Goal: Task Accomplishment & Management: Manage account settings

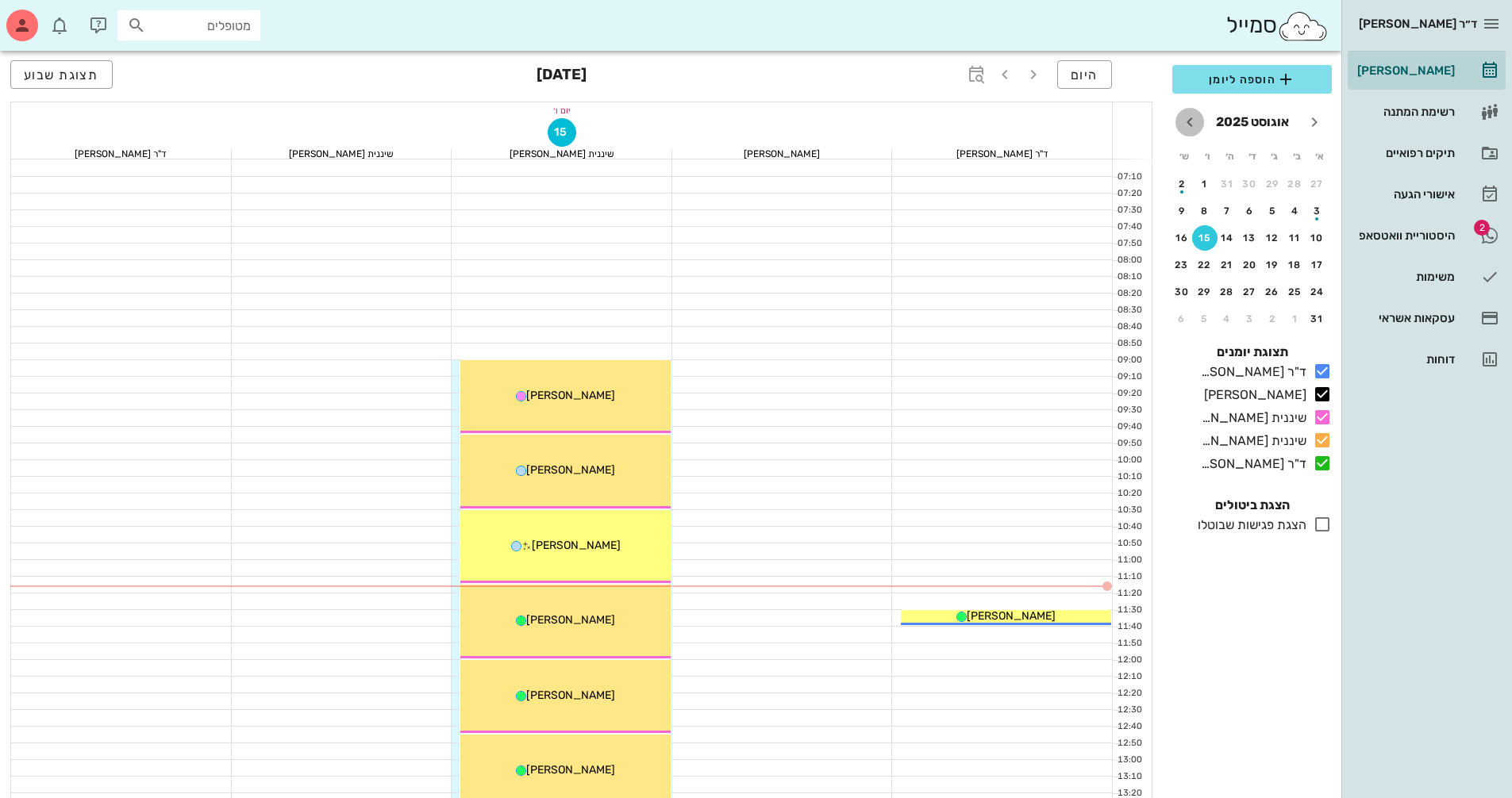
click at [1189, 126] on icon "חודש הבא" at bounding box center [1189, 122] width 19 height 19
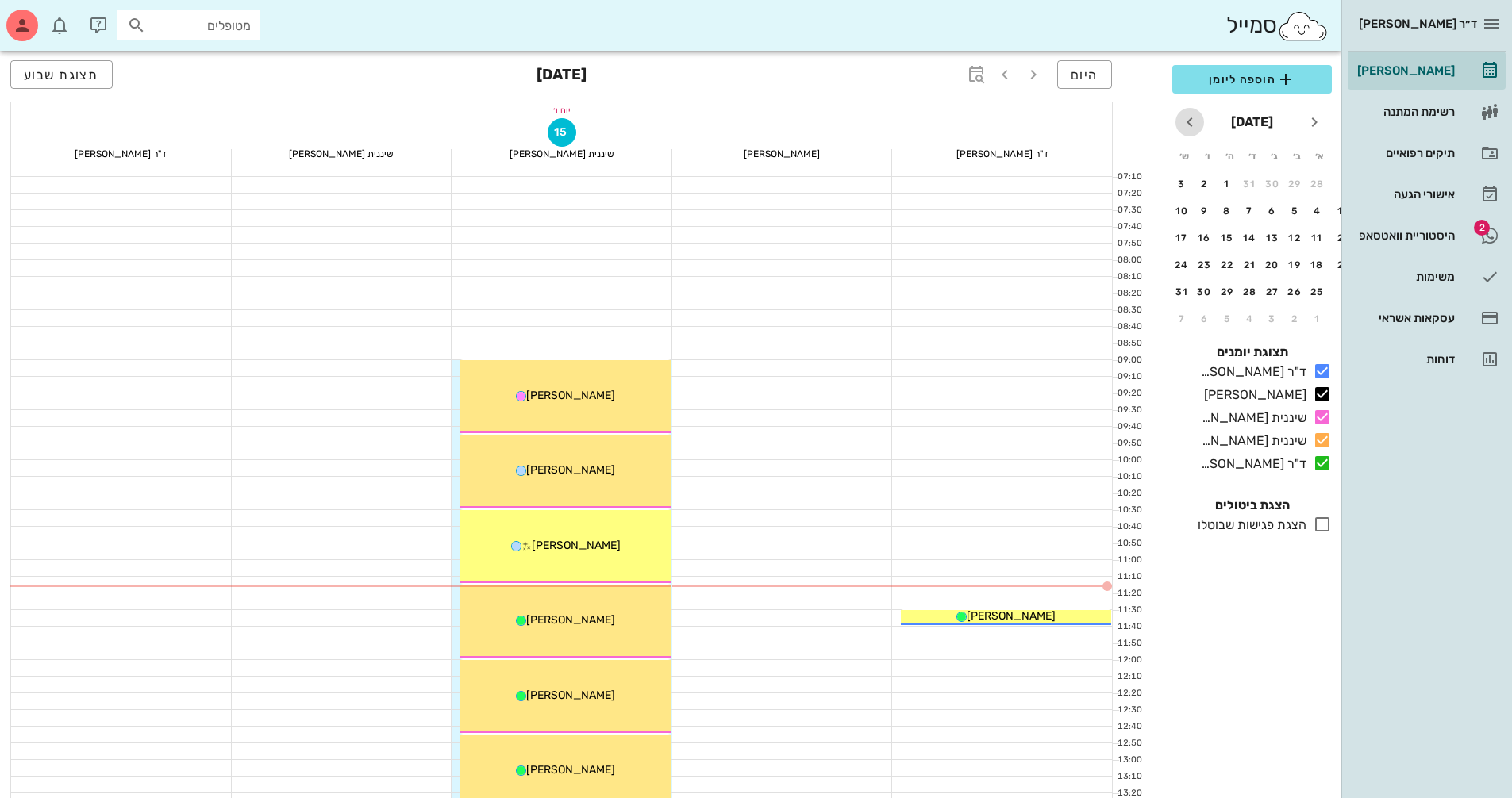
click at [1189, 126] on icon "חודש הבא" at bounding box center [1189, 122] width 19 height 19
click at [1203, 206] on div "13" at bounding box center [1205, 211] width 25 height 11
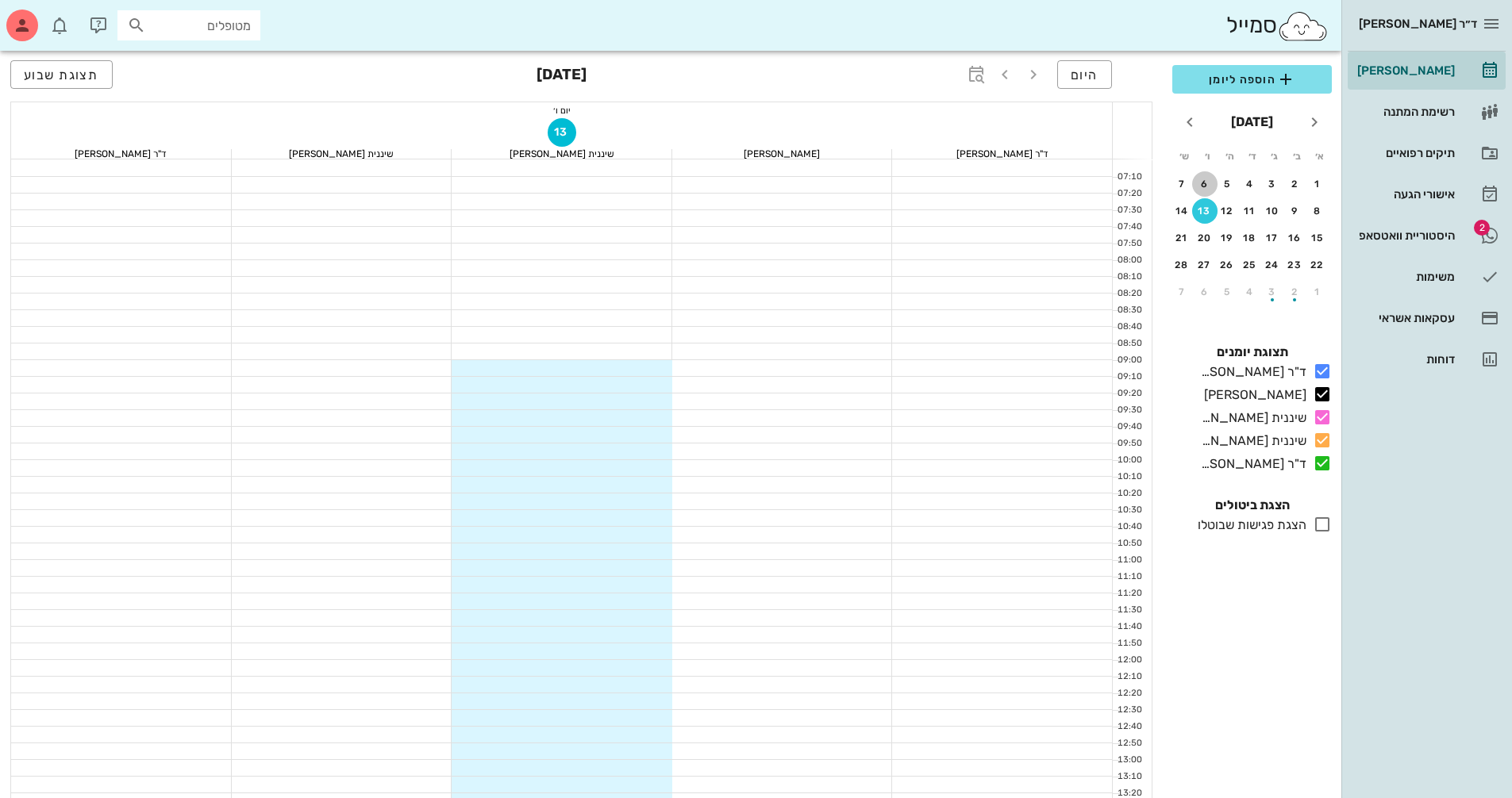
click at [1199, 184] on div "6" at bounding box center [1205, 183] width 25 height 11
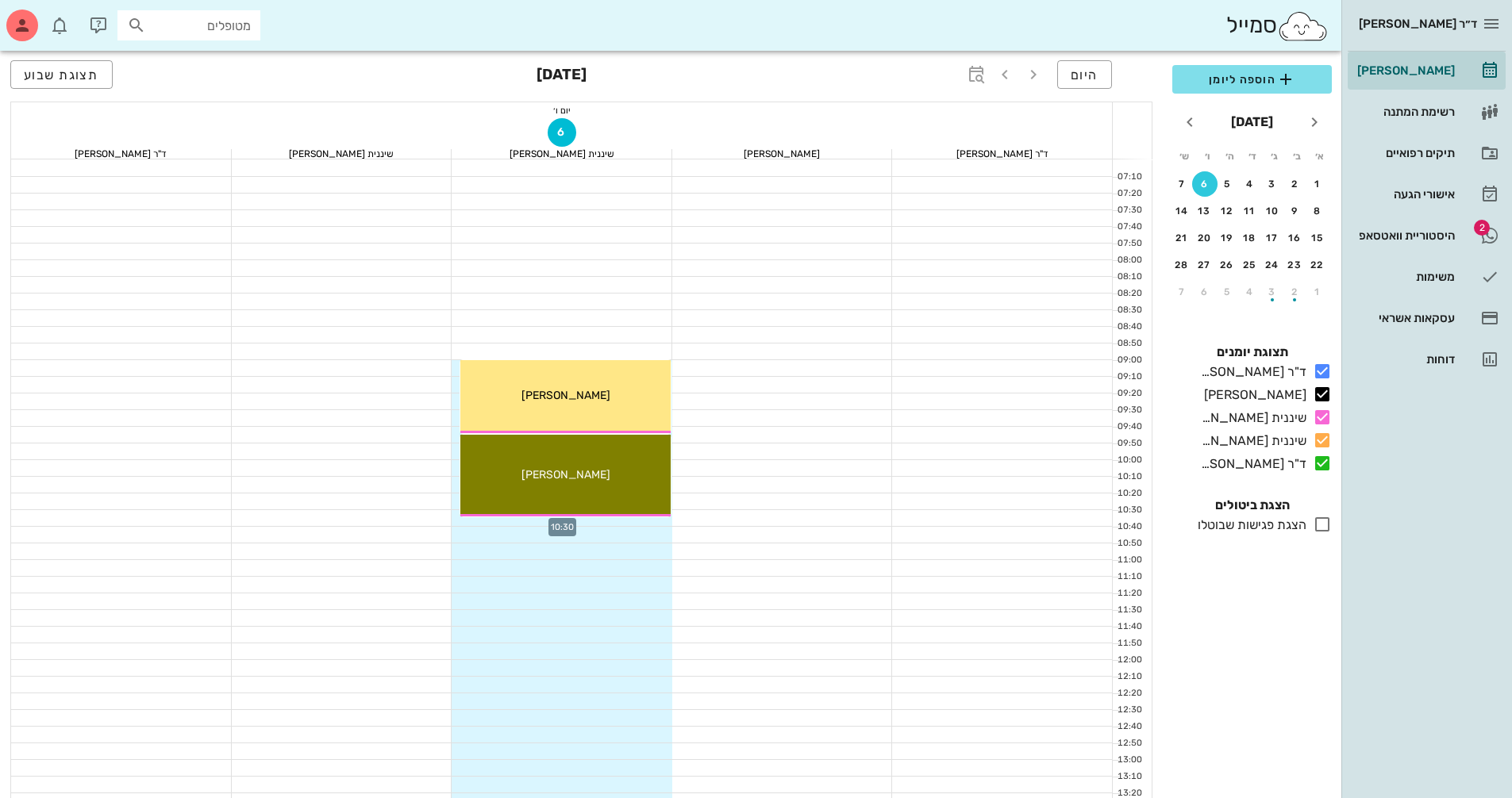
click at [641, 522] on div at bounding box center [562, 518] width 221 height 16
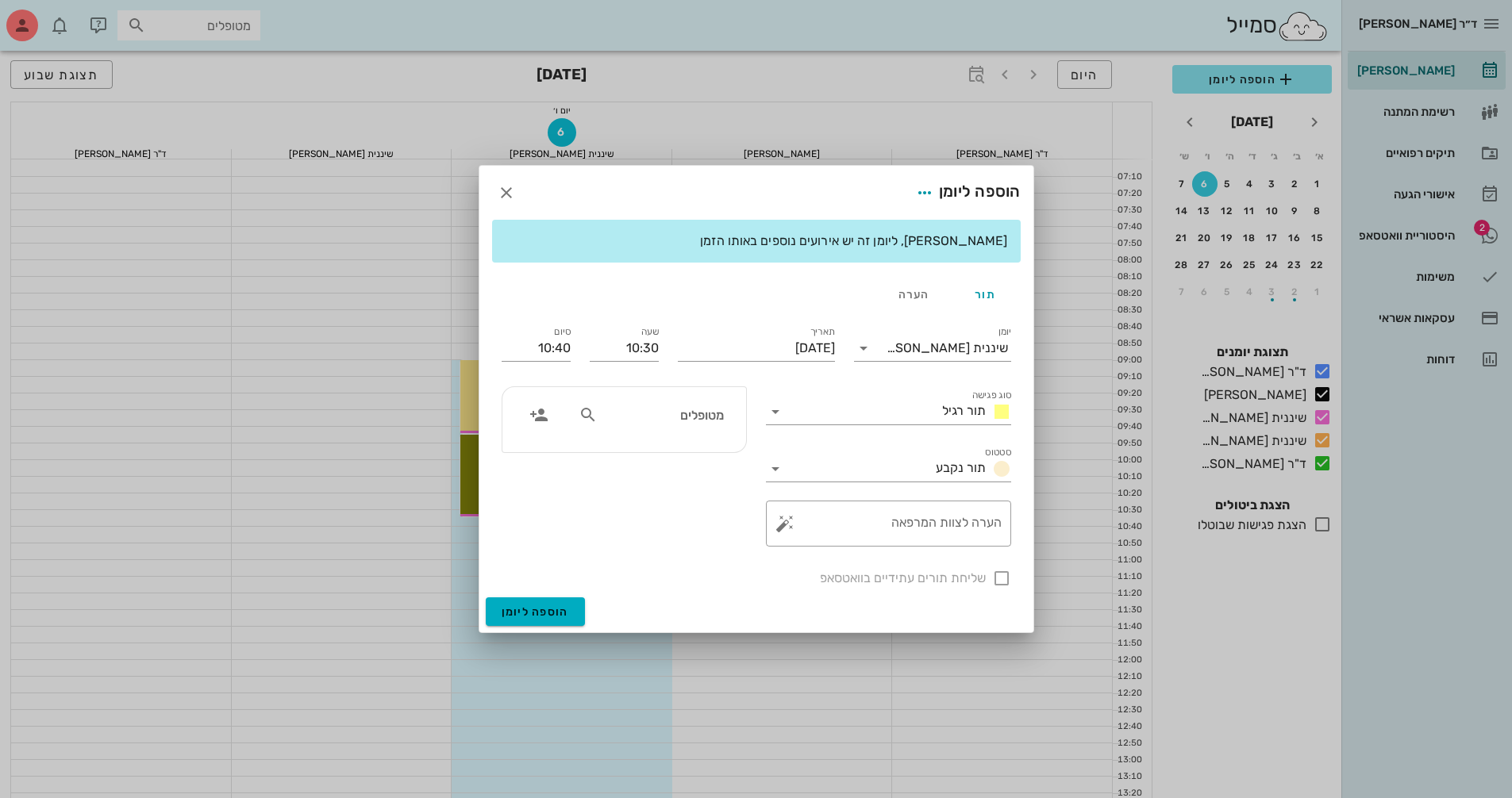
click at [586, 417] on icon at bounding box center [588, 414] width 19 height 19
type input "ג"
type input "[PERSON_NAME]"
click at [683, 447] on div "[PERSON_NAME] 017165341" at bounding box center [650, 449] width 175 height 13
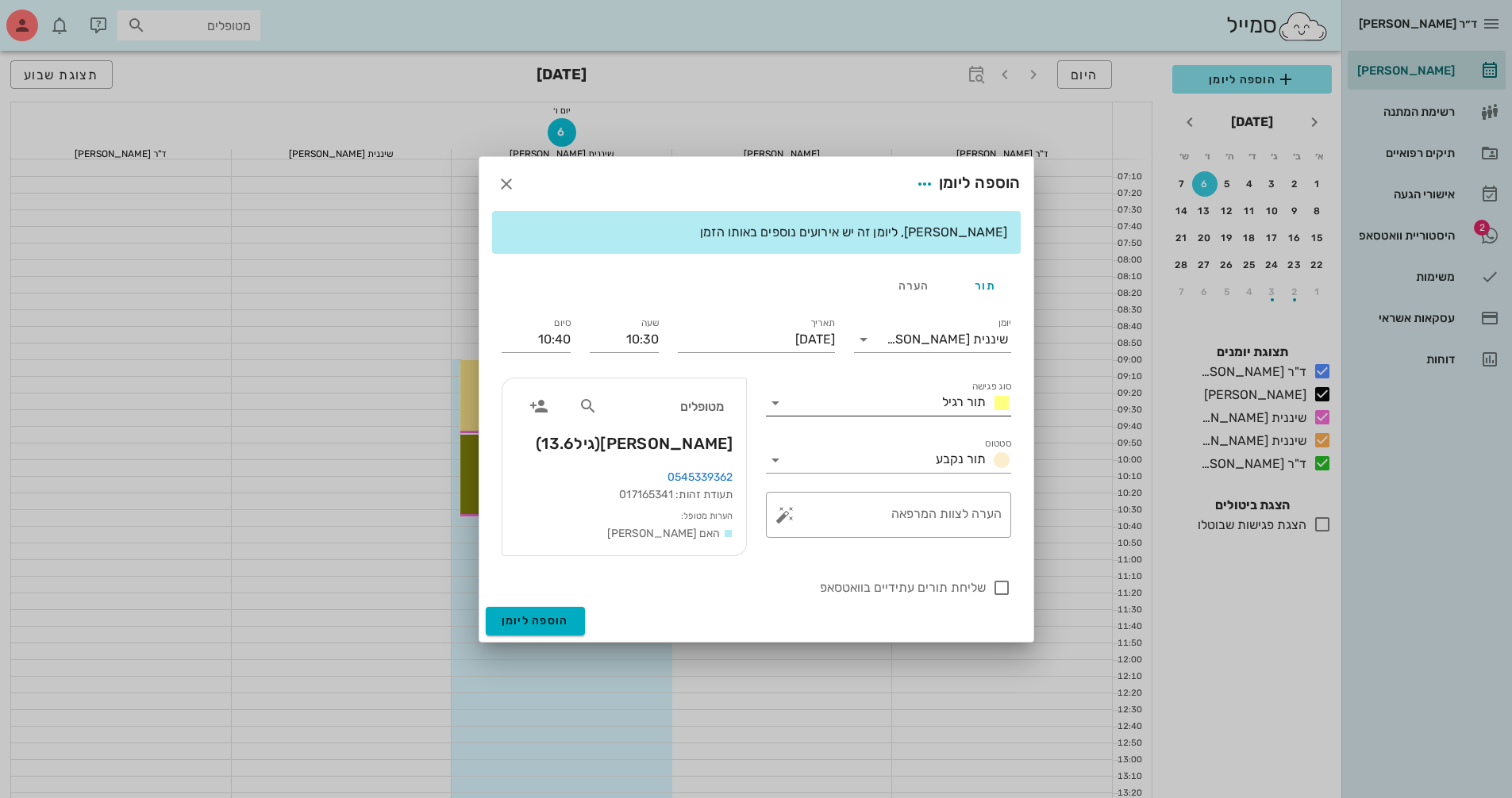
click at [778, 400] on icon at bounding box center [776, 402] width 19 height 19
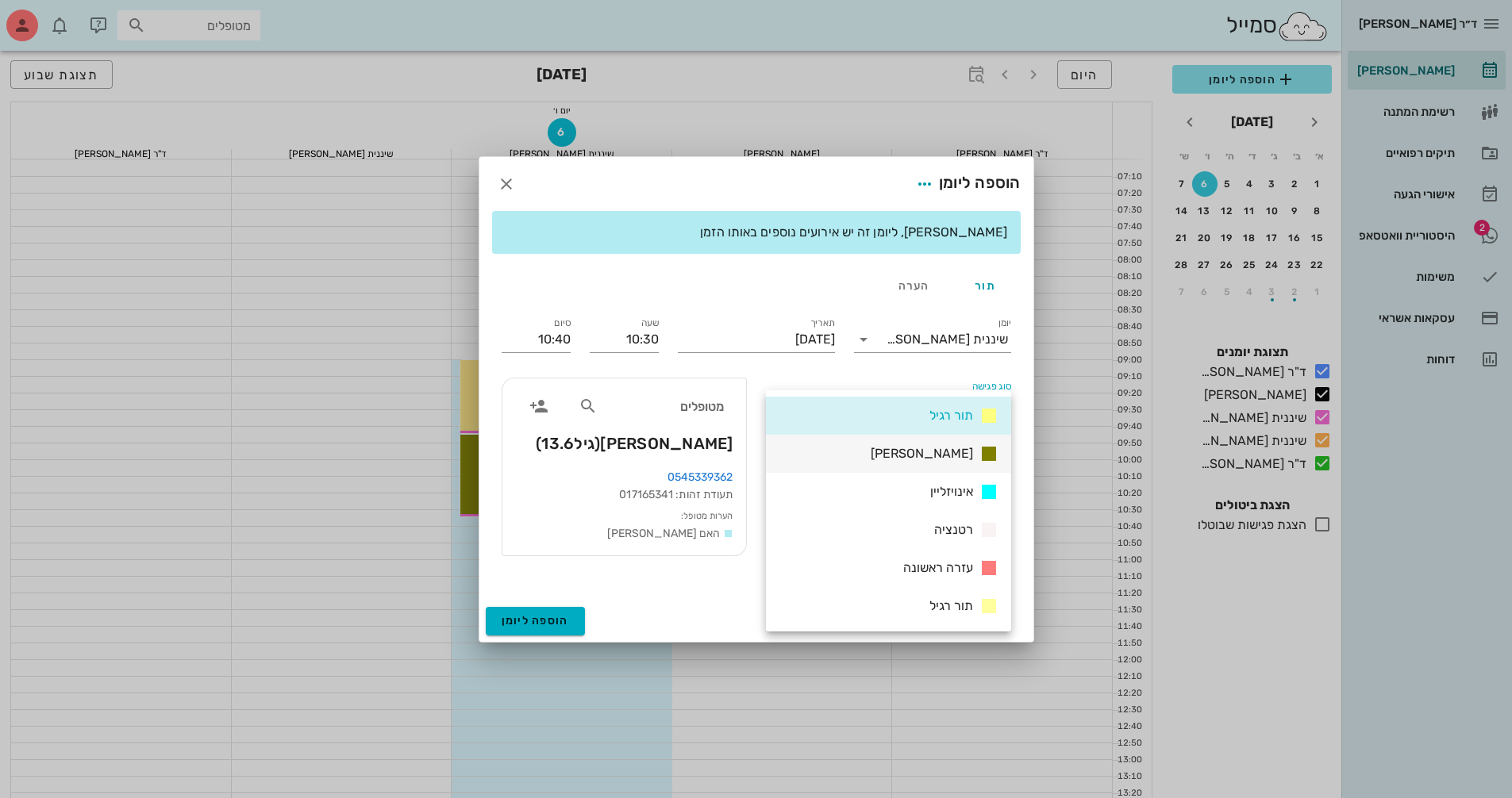
click at [891, 456] on div "[PERSON_NAME]" at bounding box center [889, 453] width 245 height 38
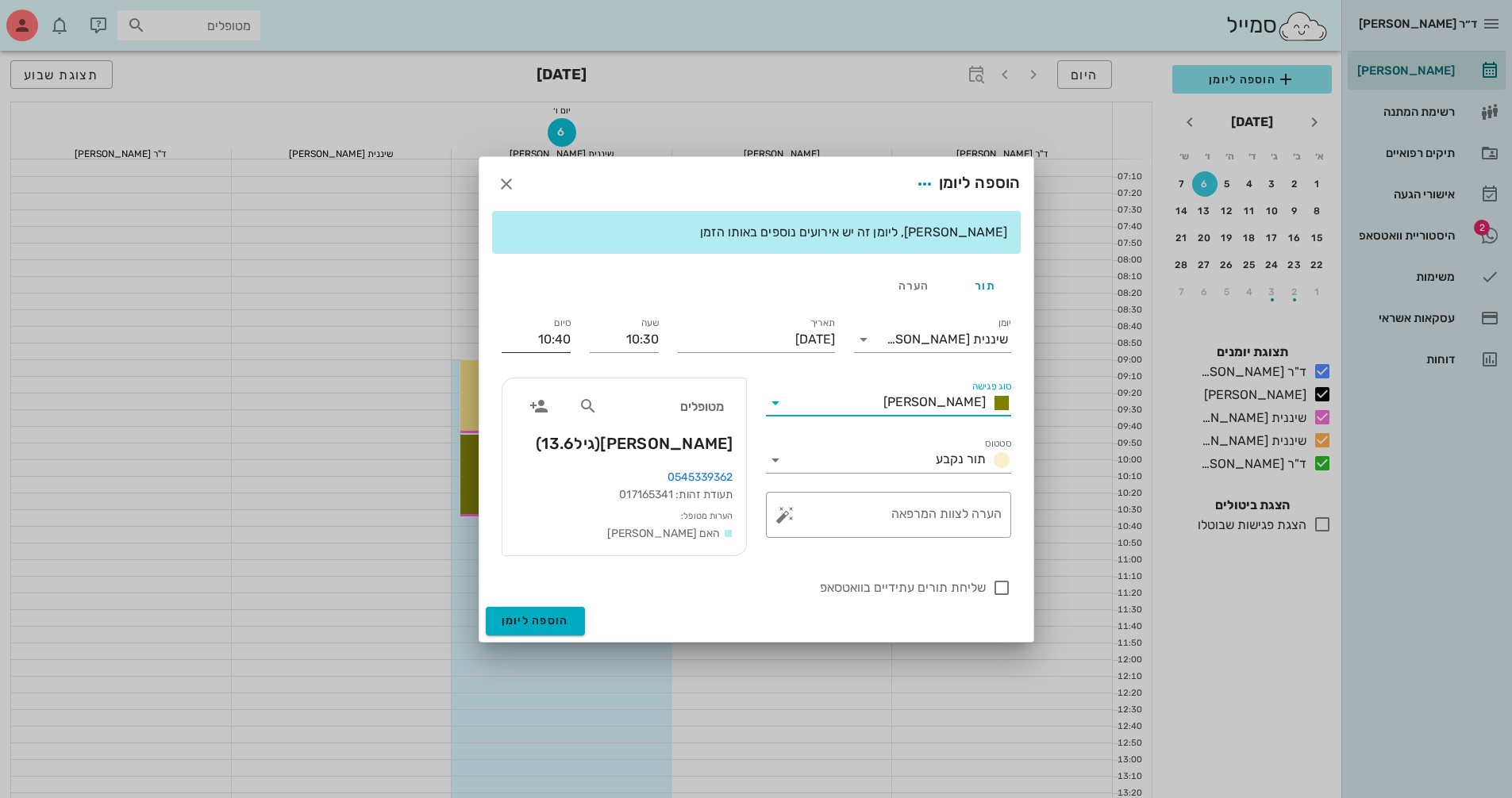
click at [530, 340] on input "10:40" at bounding box center [536, 340] width 69 height 25
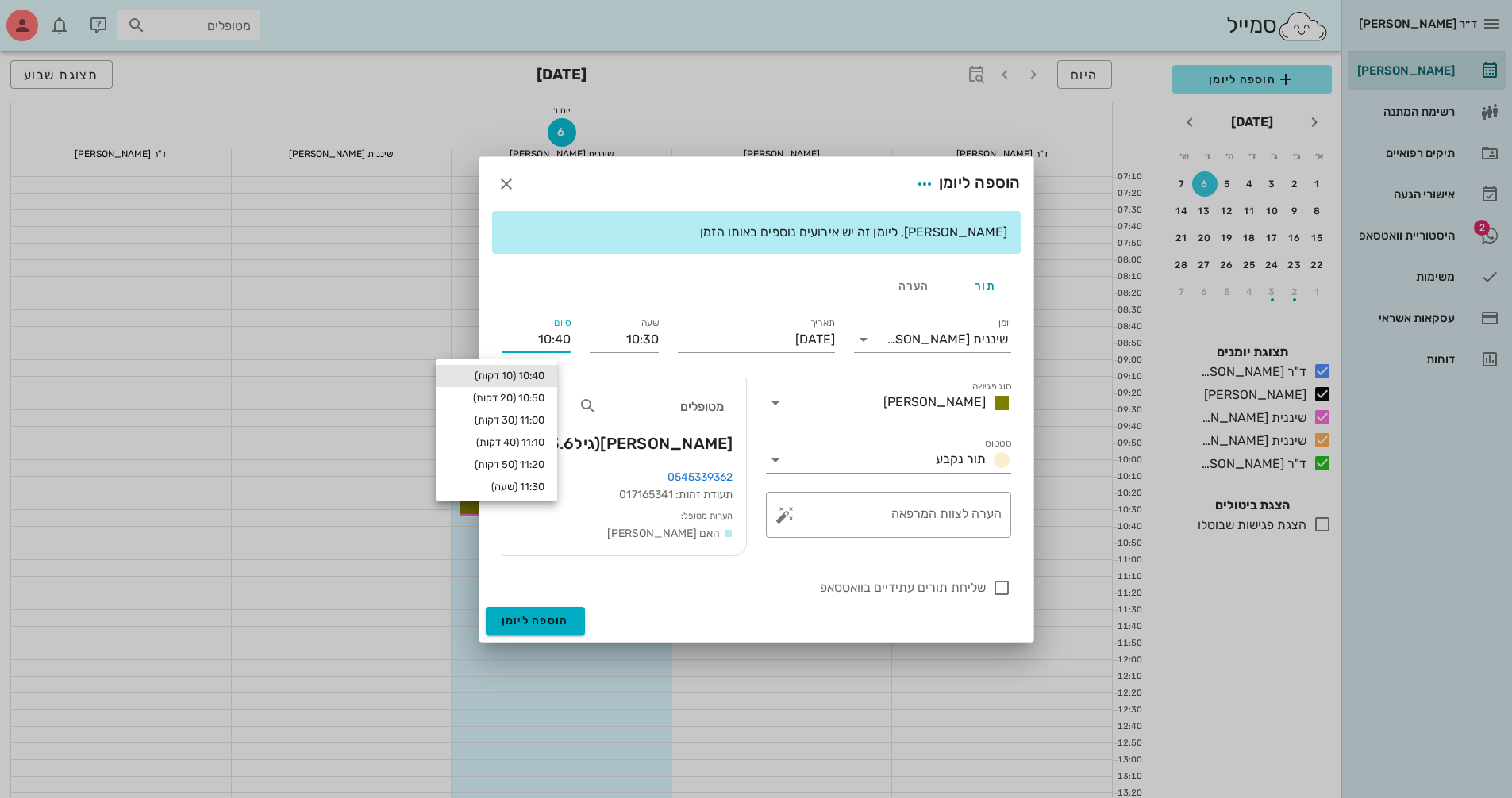
click at [511, 341] on input "10:40" at bounding box center [536, 340] width 69 height 25
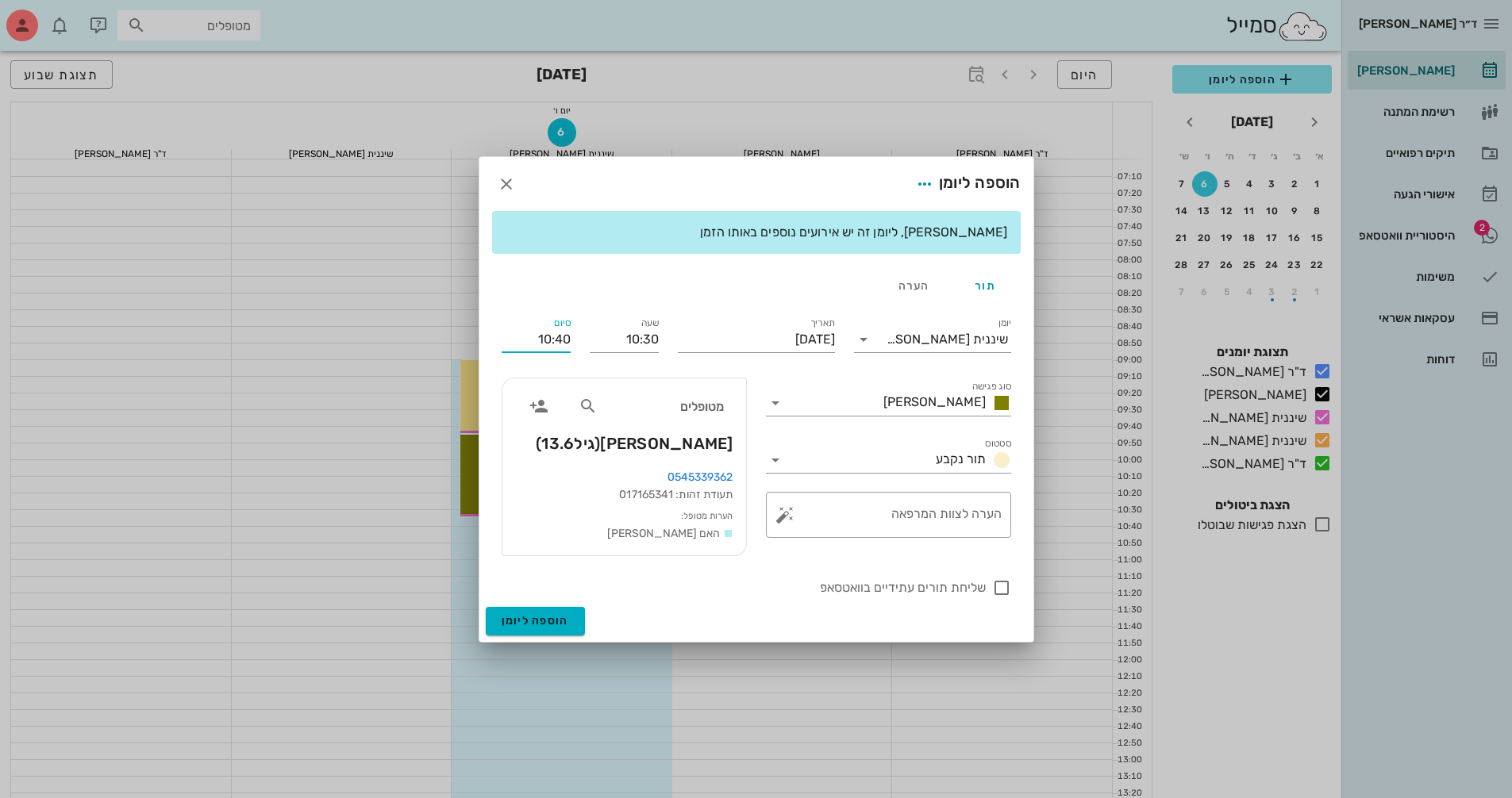
click at [511, 341] on input "10:40" at bounding box center [536, 340] width 69 height 25
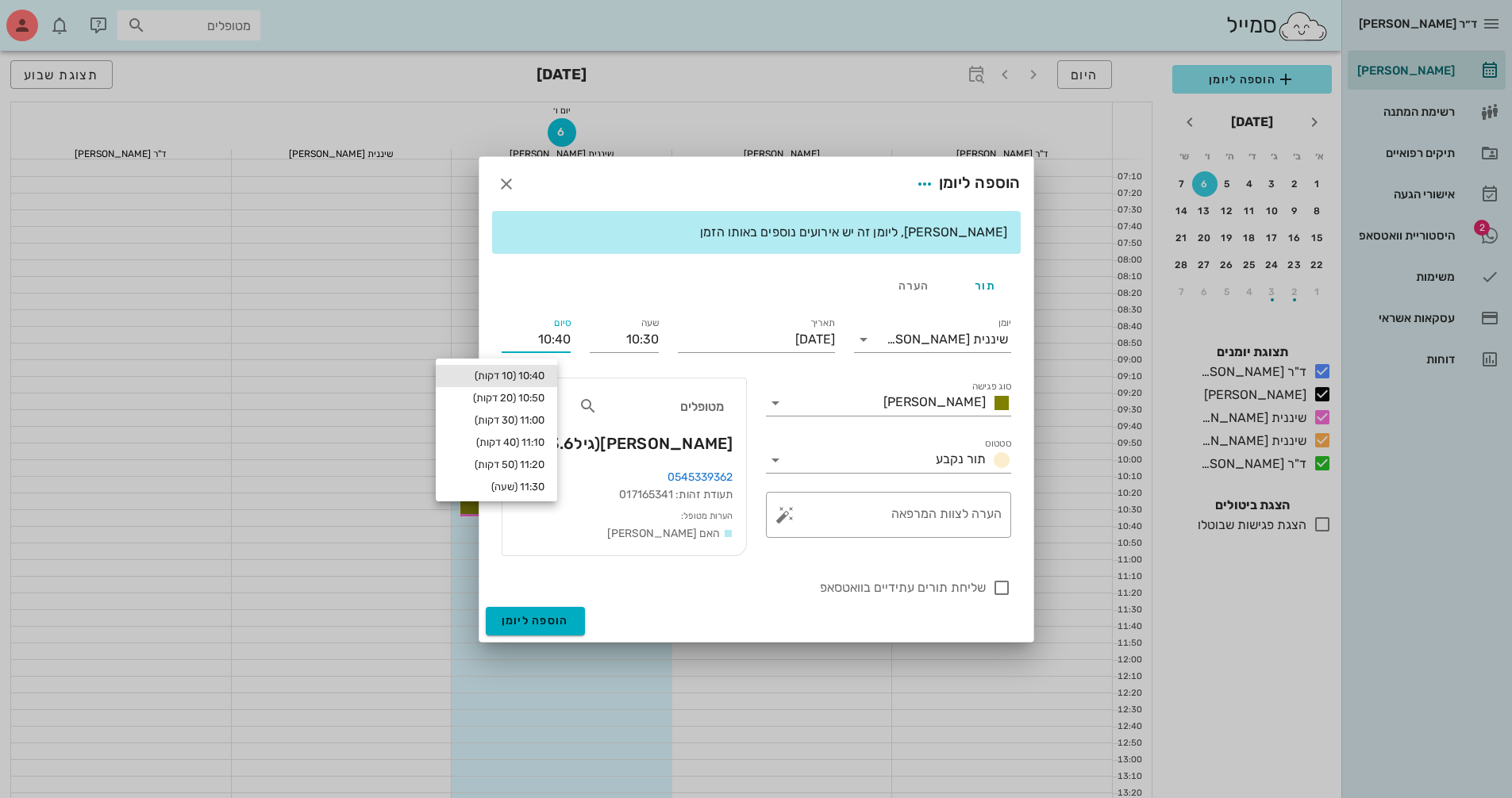
click at [537, 335] on input "10:40" at bounding box center [536, 340] width 69 height 25
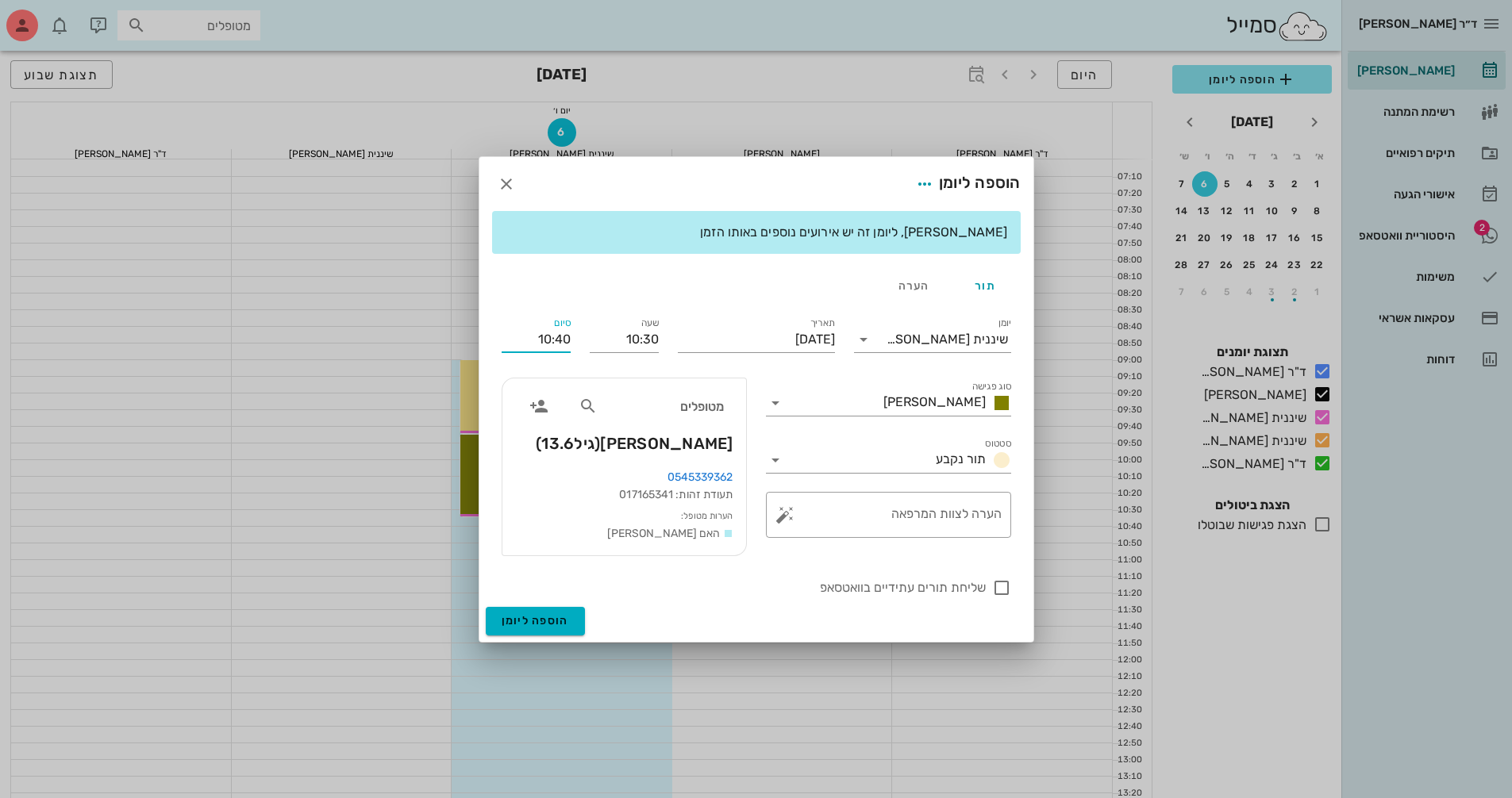
click at [537, 335] on input "10:40" at bounding box center [536, 340] width 69 height 25
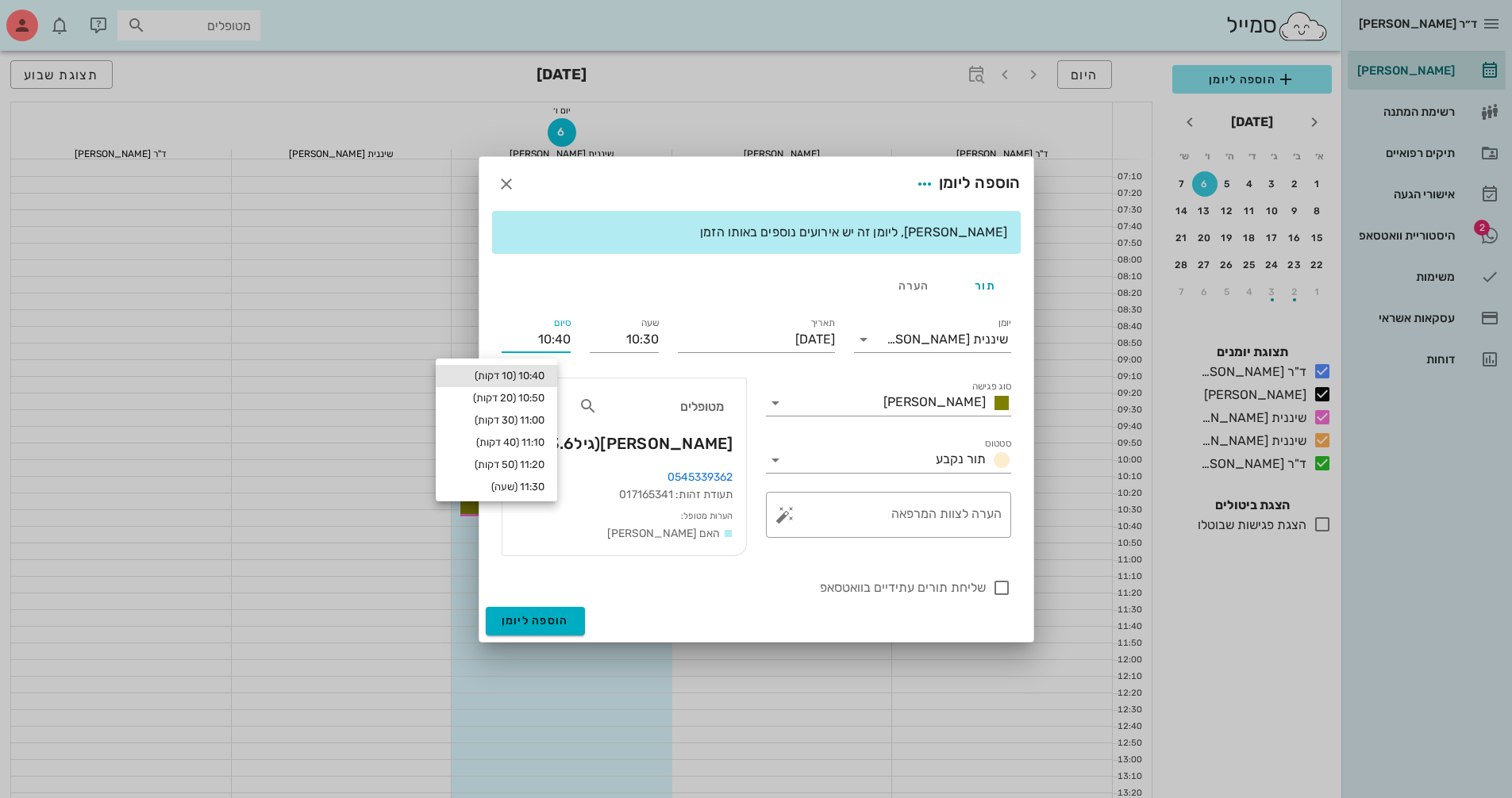
click at [537, 335] on input "10:40" at bounding box center [536, 340] width 69 height 25
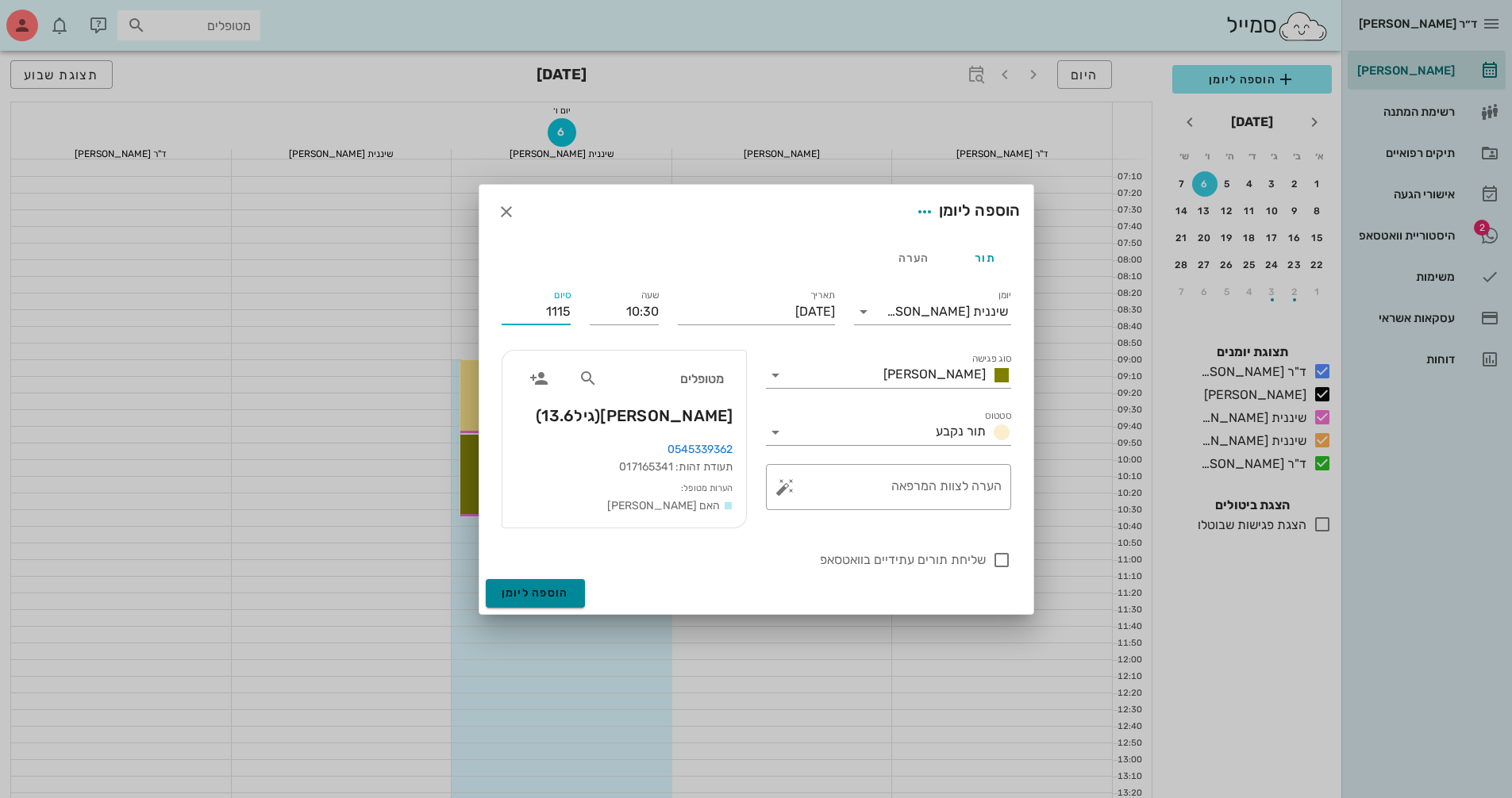
type input "11:15"
click at [543, 593] on form "הוספה ליומן תור הערה יומן שיננית [PERSON_NAME] סוג פגישה [PERSON_NAME] סטטוס תו…" at bounding box center [756, 399] width 554 height 429
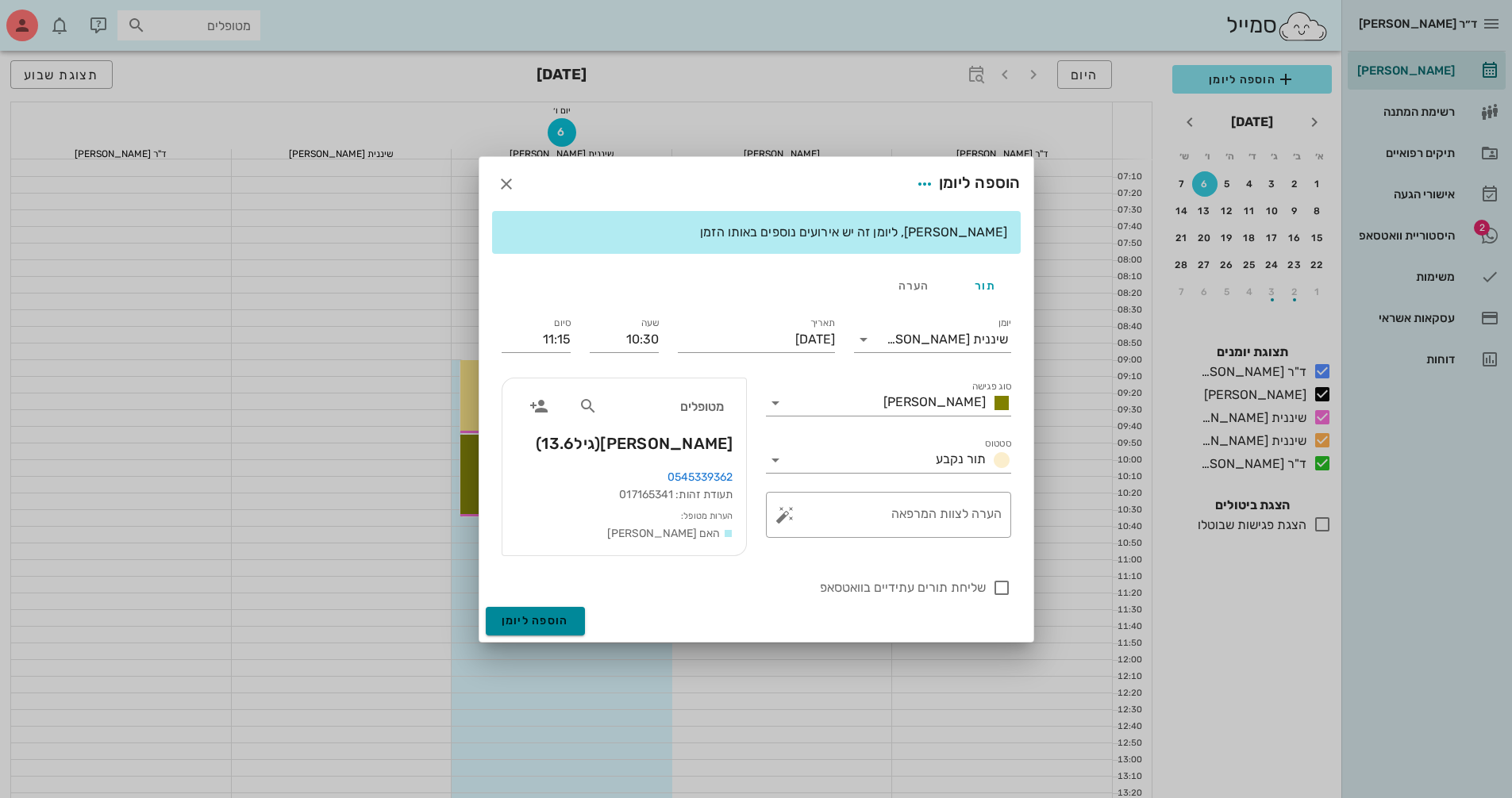
click at [544, 622] on span "הוספה ליומן" at bounding box center [535, 621] width 67 height 14
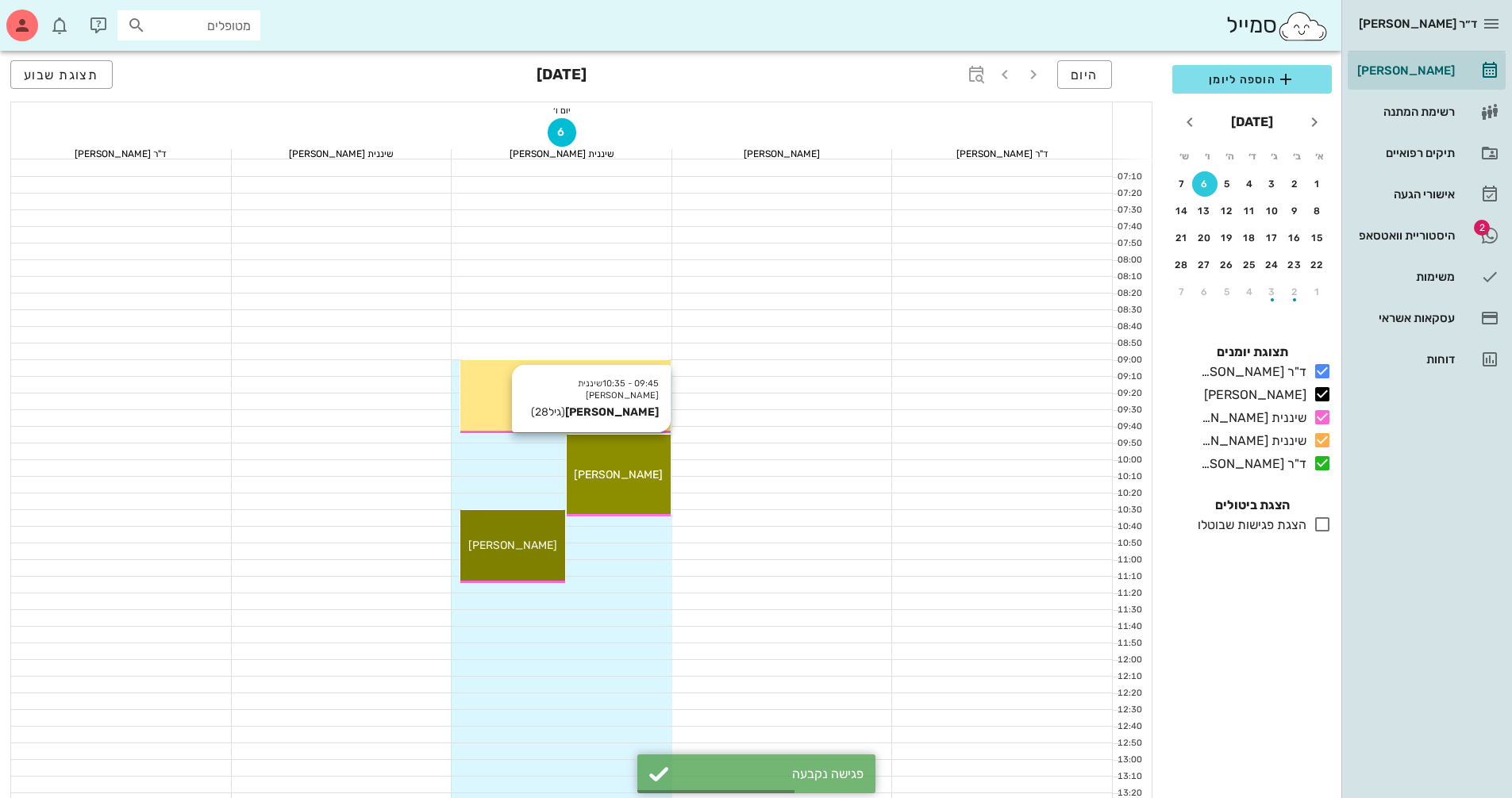
click at [617, 486] on div "09:45 - 10:35 שיננית [PERSON_NAME] [PERSON_NAME] (גיל 28 ) [PERSON_NAME]" at bounding box center [618, 475] width 104 height 81
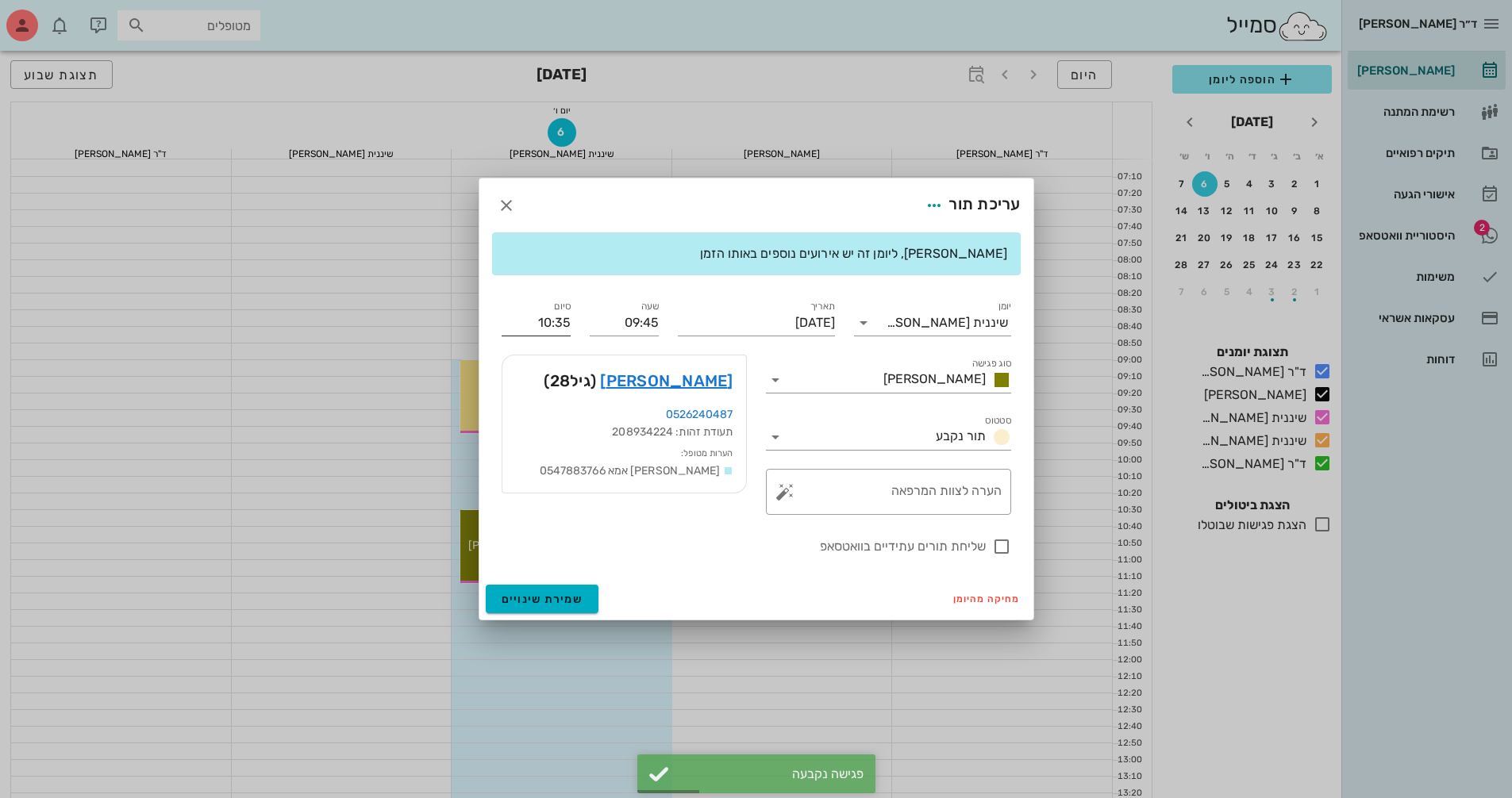
click at [547, 320] on input "10:35" at bounding box center [536, 323] width 69 height 25
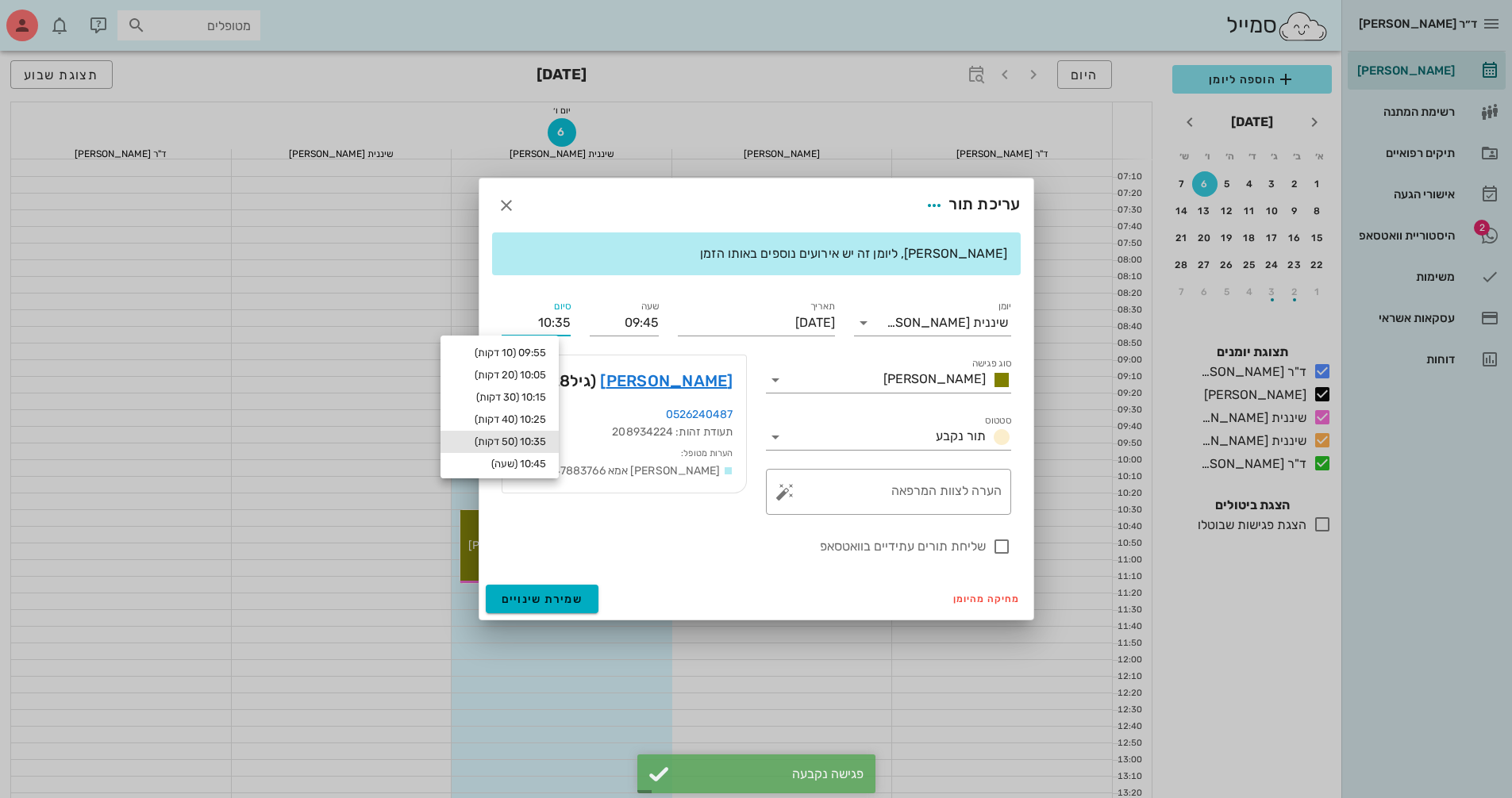
click at [539, 320] on input "10:35" at bounding box center [536, 323] width 69 height 25
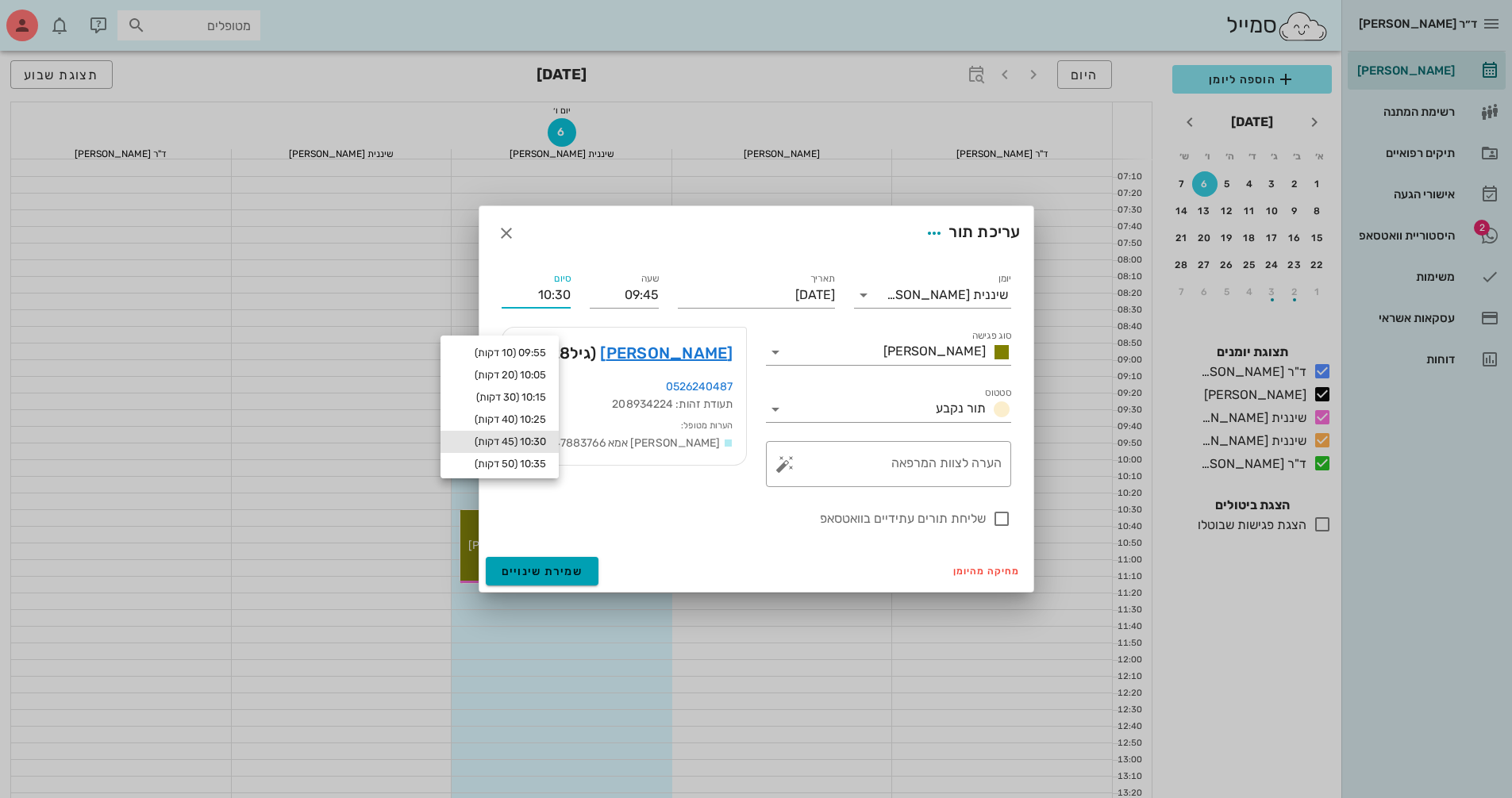
type input "10:30"
click at [540, 571] on span "שמירת שינויים" at bounding box center [543, 571] width 82 height 14
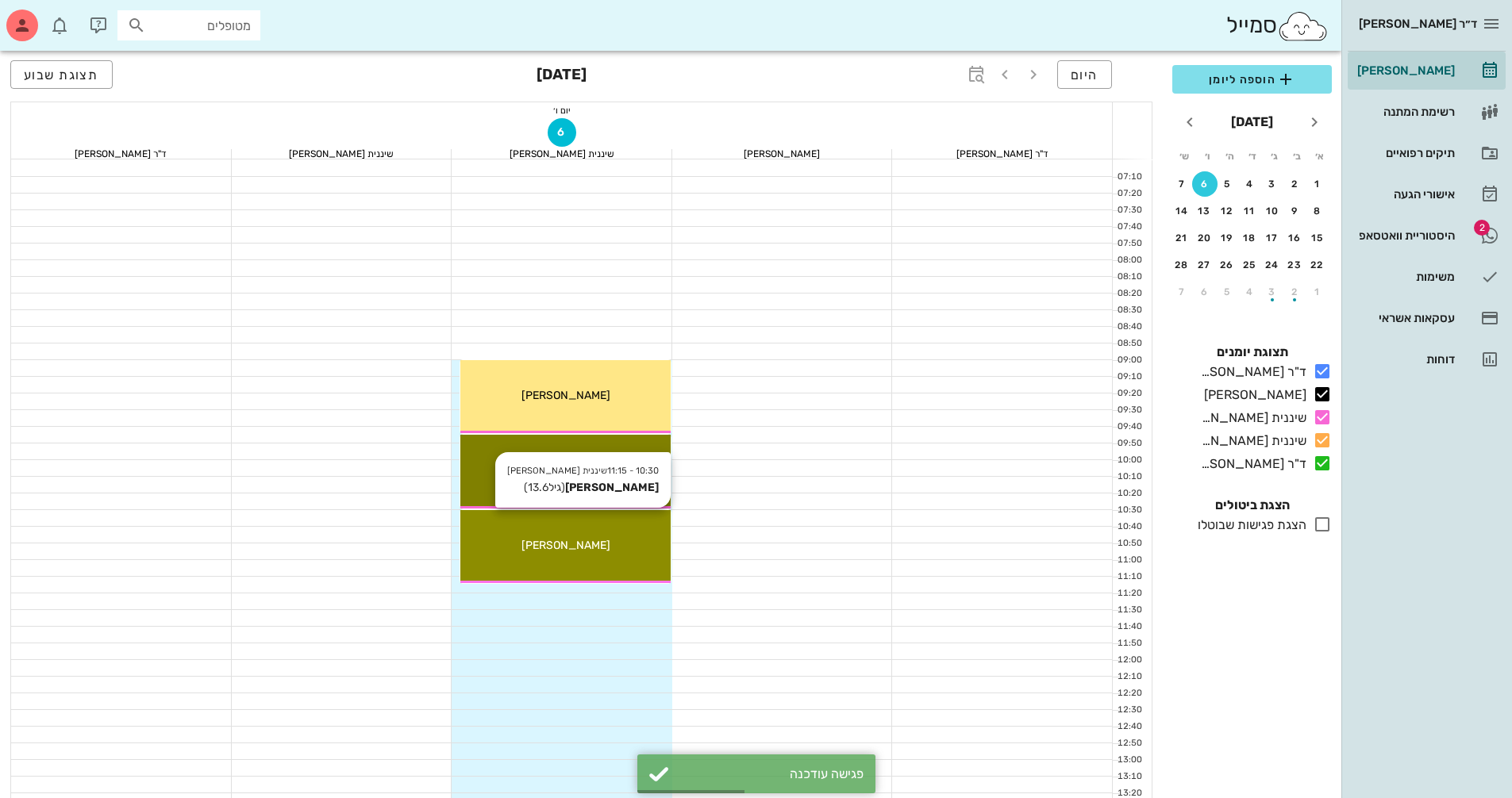
click at [586, 548] on div "[PERSON_NAME]" at bounding box center [566, 546] width 211 height 17
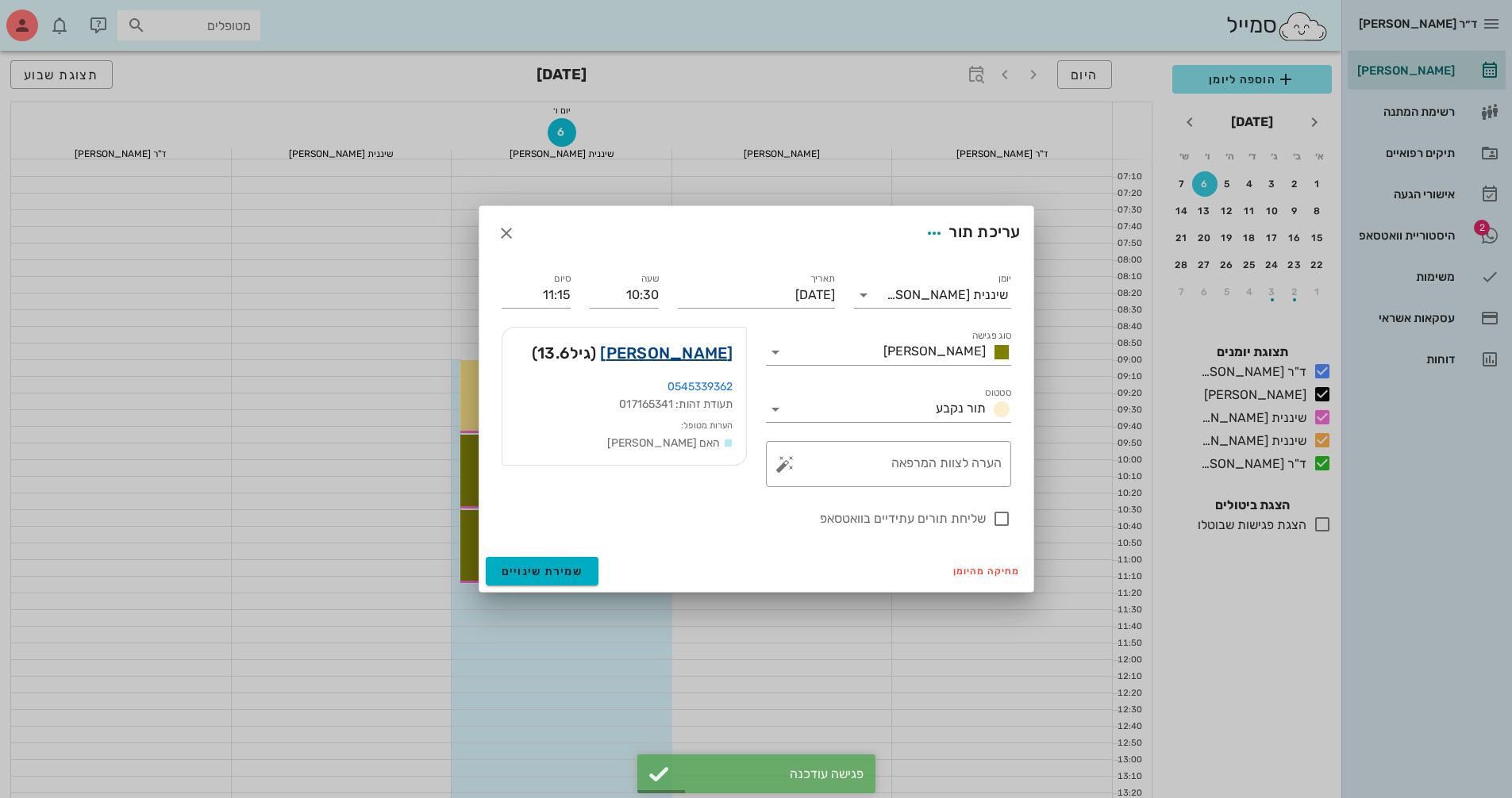
click at [708, 357] on link "[PERSON_NAME]" at bounding box center [666, 353] width 133 height 25
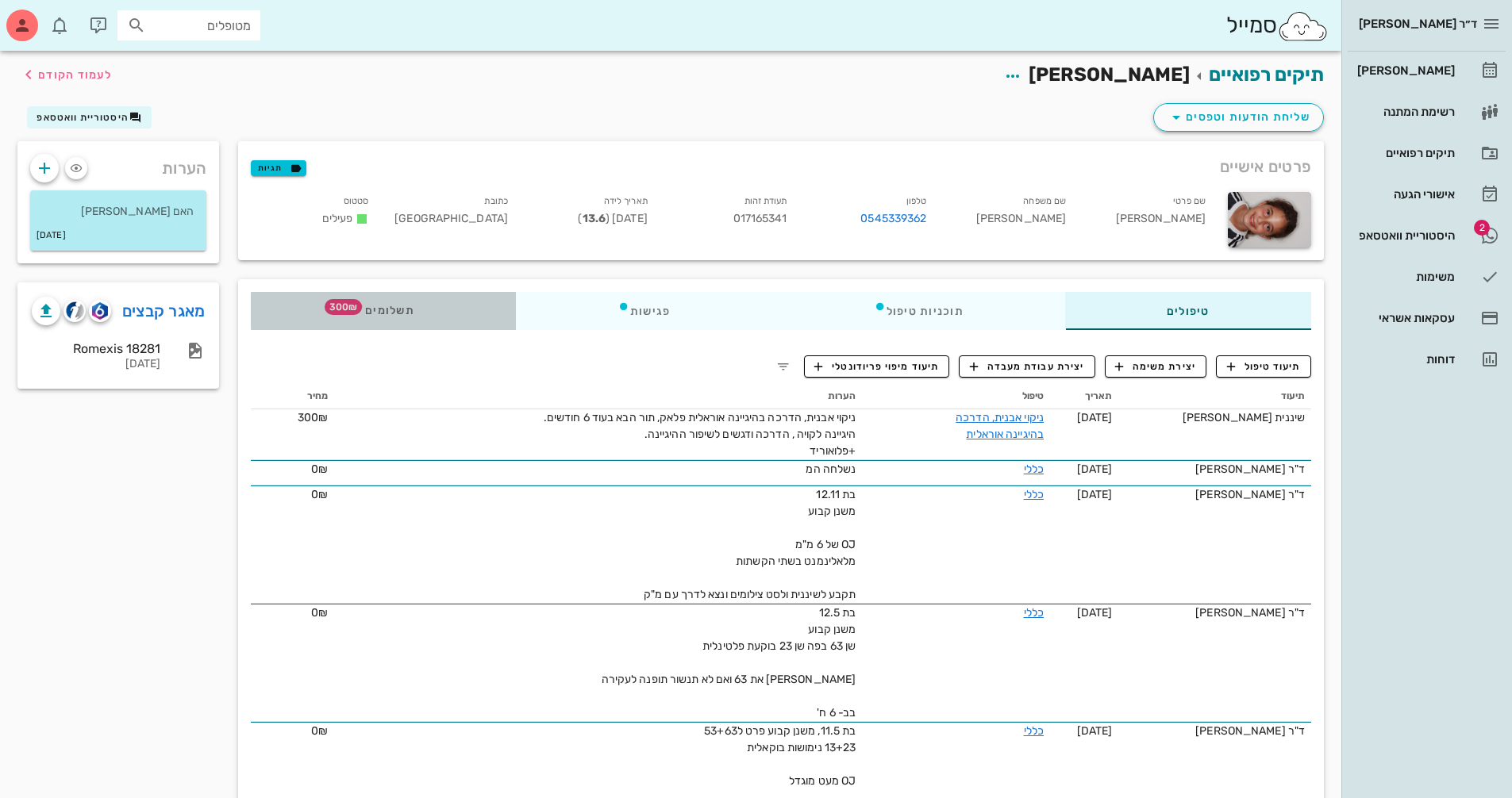
click at [369, 293] on div "תשלומים 300₪" at bounding box center [383, 311] width 265 height 38
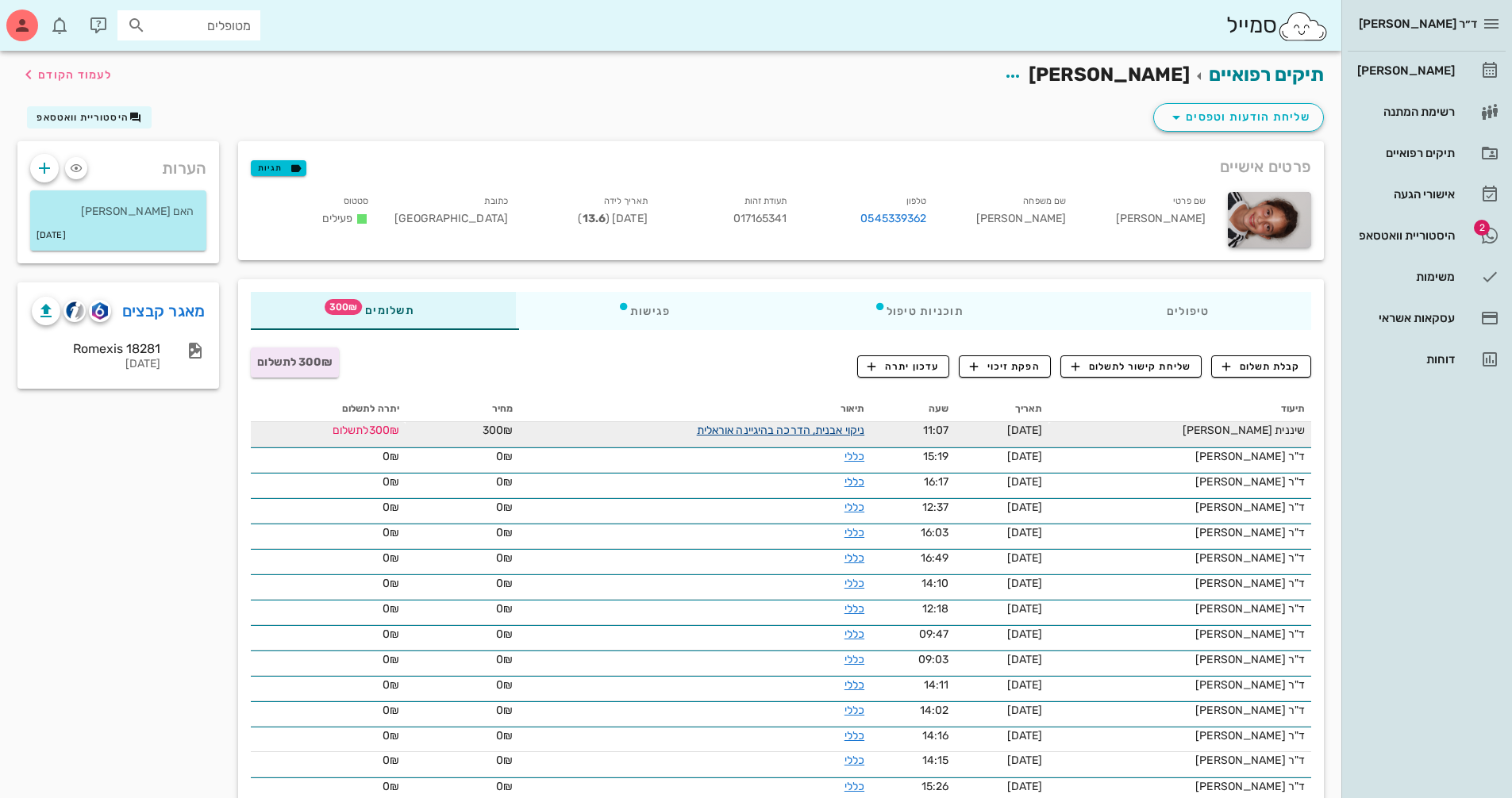
click at [833, 434] on link "ניקוי אבנית, הדרכה בהיגיינה אוראלית" at bounding box center [781, 430] width 168 height 14
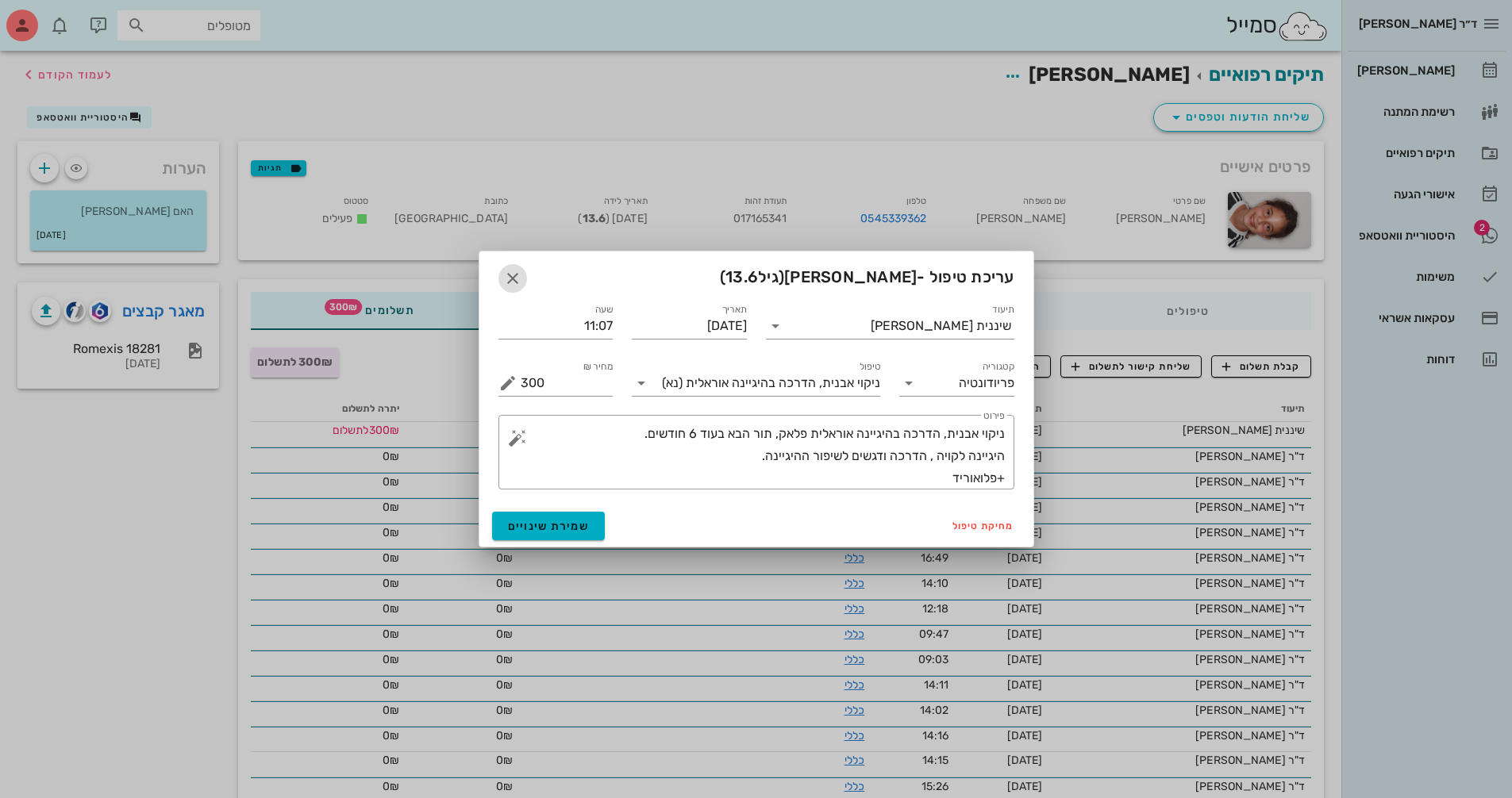
click at [515, 276] on icon "button" at bounding box center [512, 278] width 19 height 19
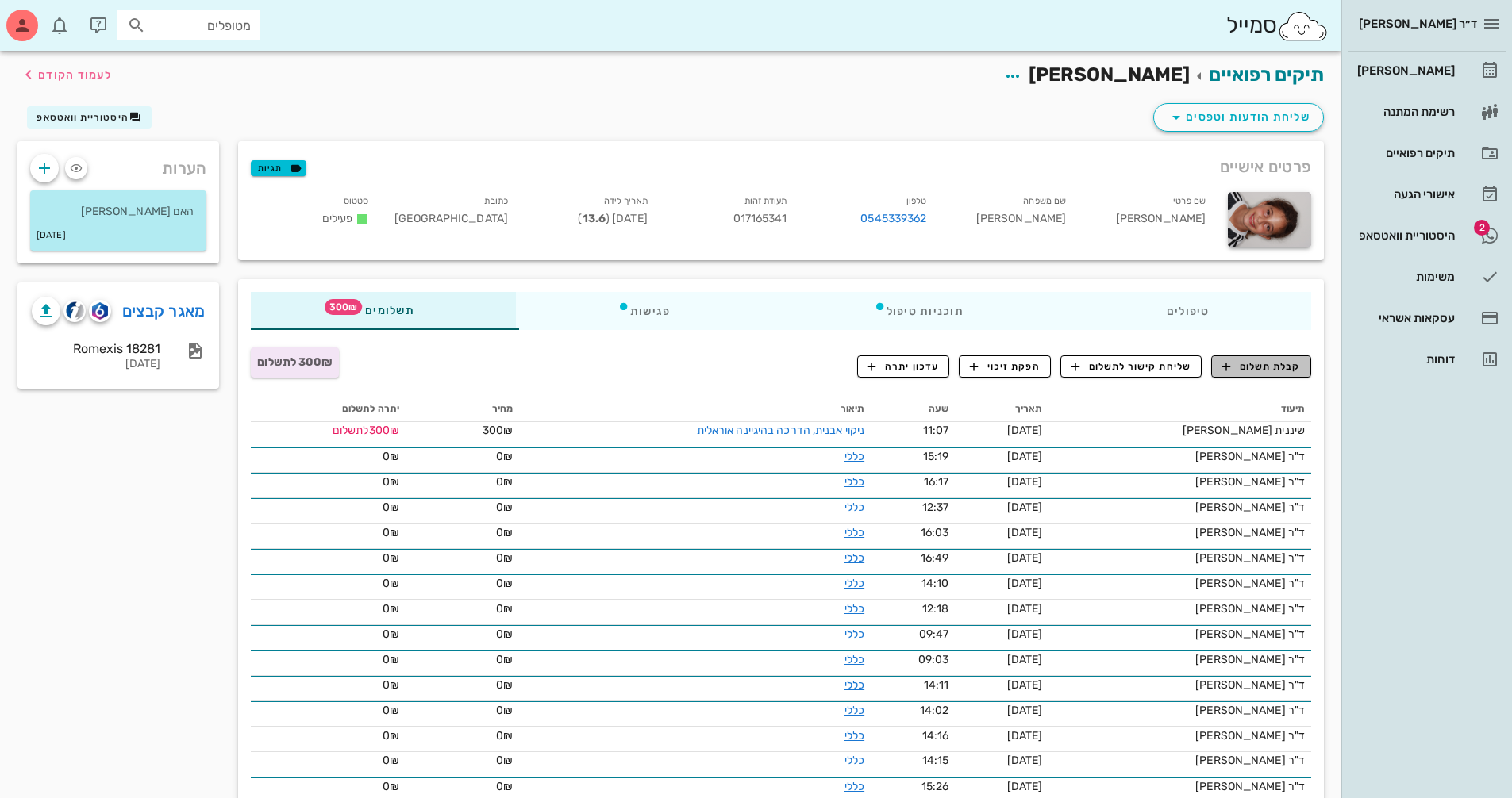
click at [1233, 365] on icon "button" at bounding box center [1226, 366] width 14 height 14
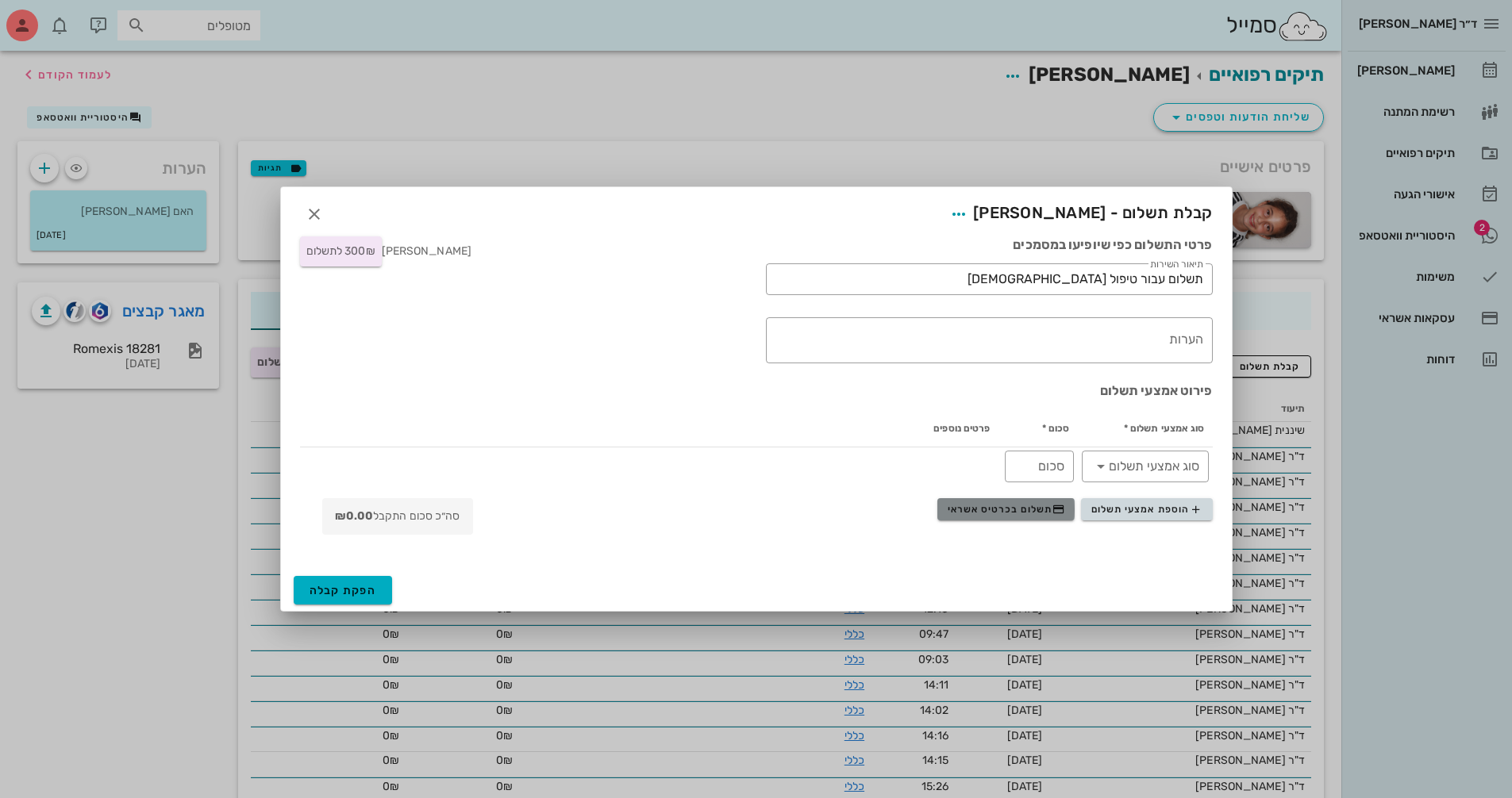
click at [1024, 502] on button "תשלום בכרטיס אשראי" at bounding box center [1006, 509] width 138 height 22
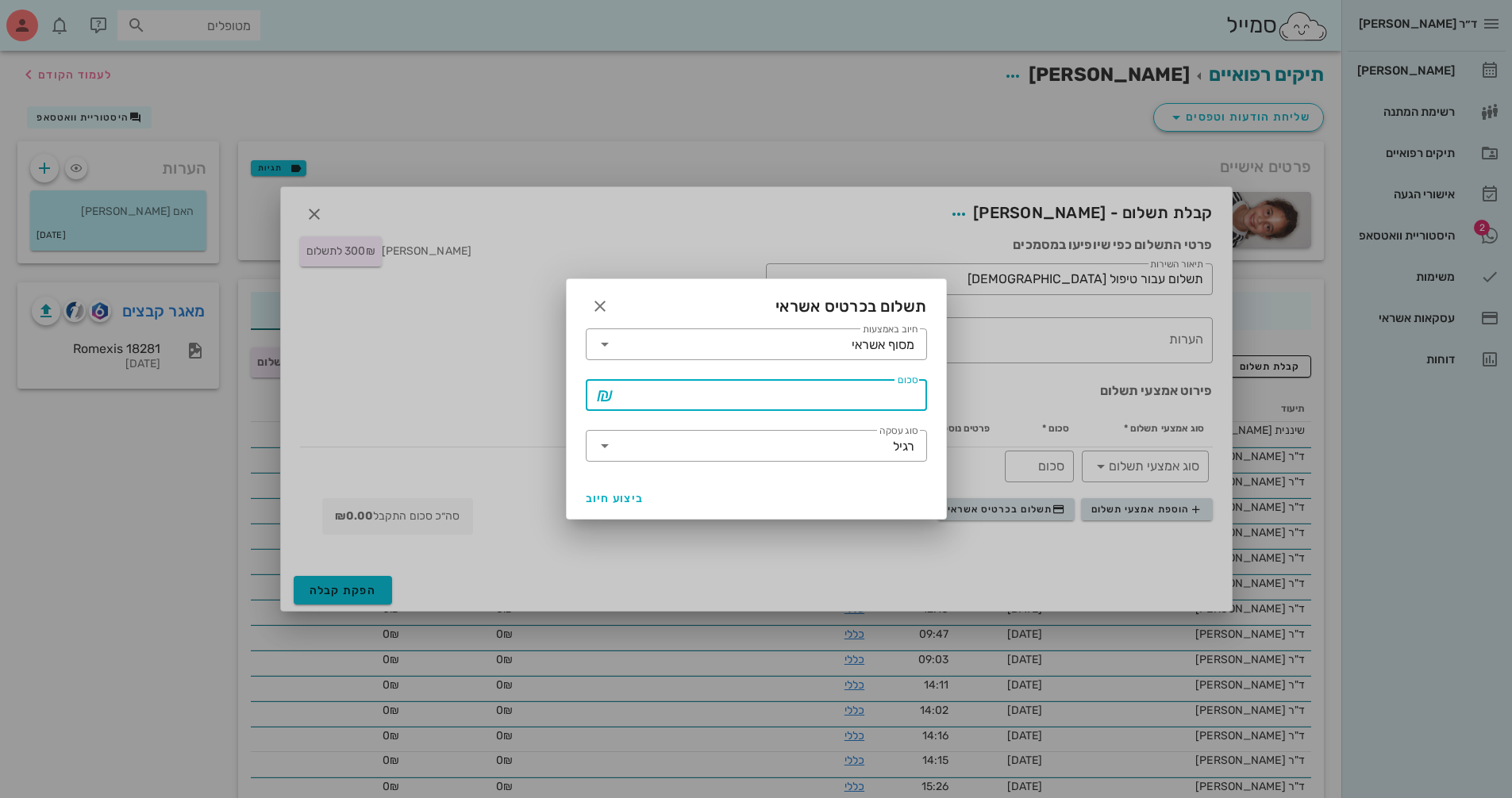
click at [685, 395] on input "סכום" at bounding box center [767, 395] width 300 height 25
type input "300"
click at [625, 489] on button "ביצוע חיוב" at bounding box center [615, 498] width 71 height 29
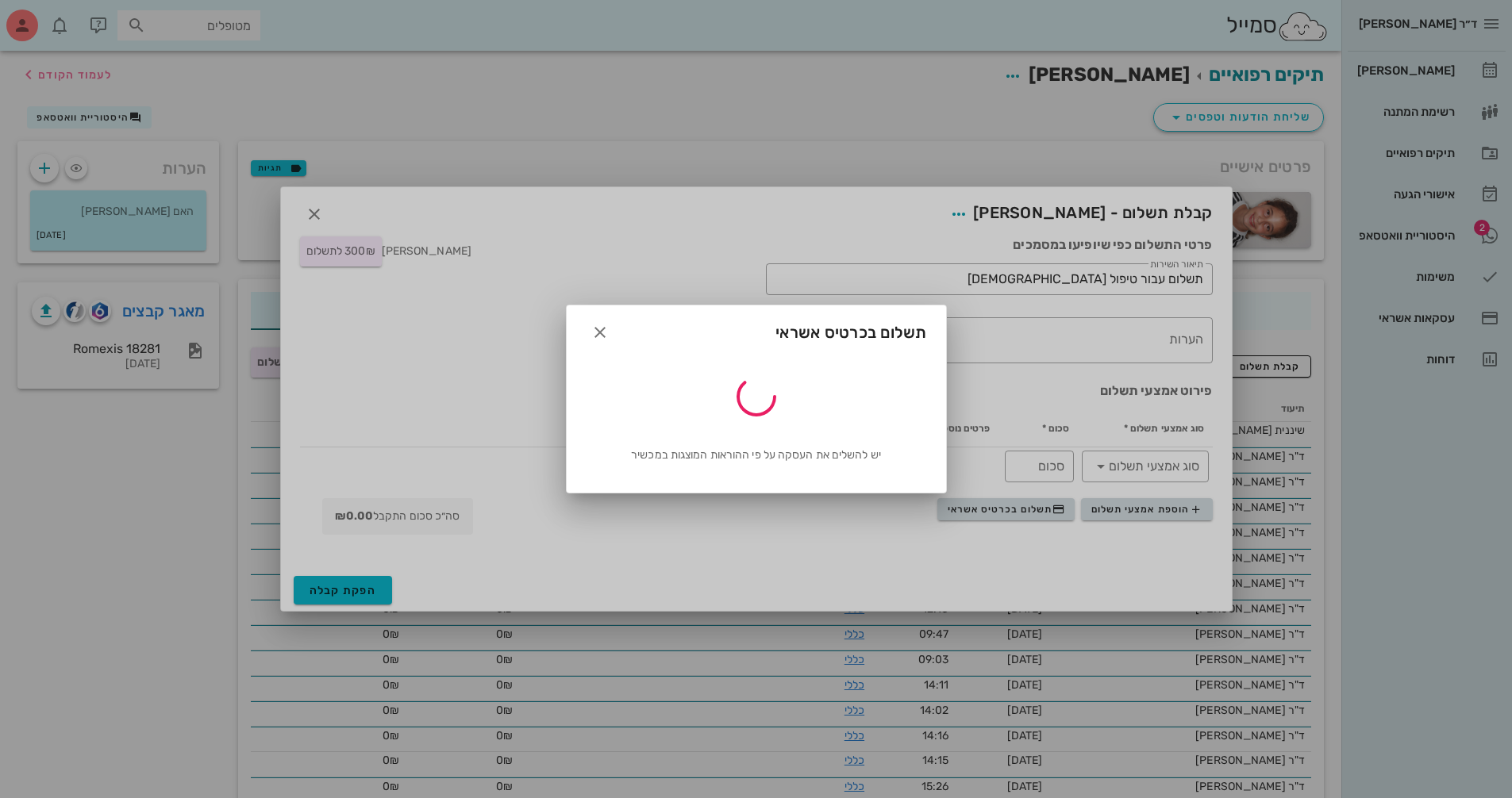
type input "300"
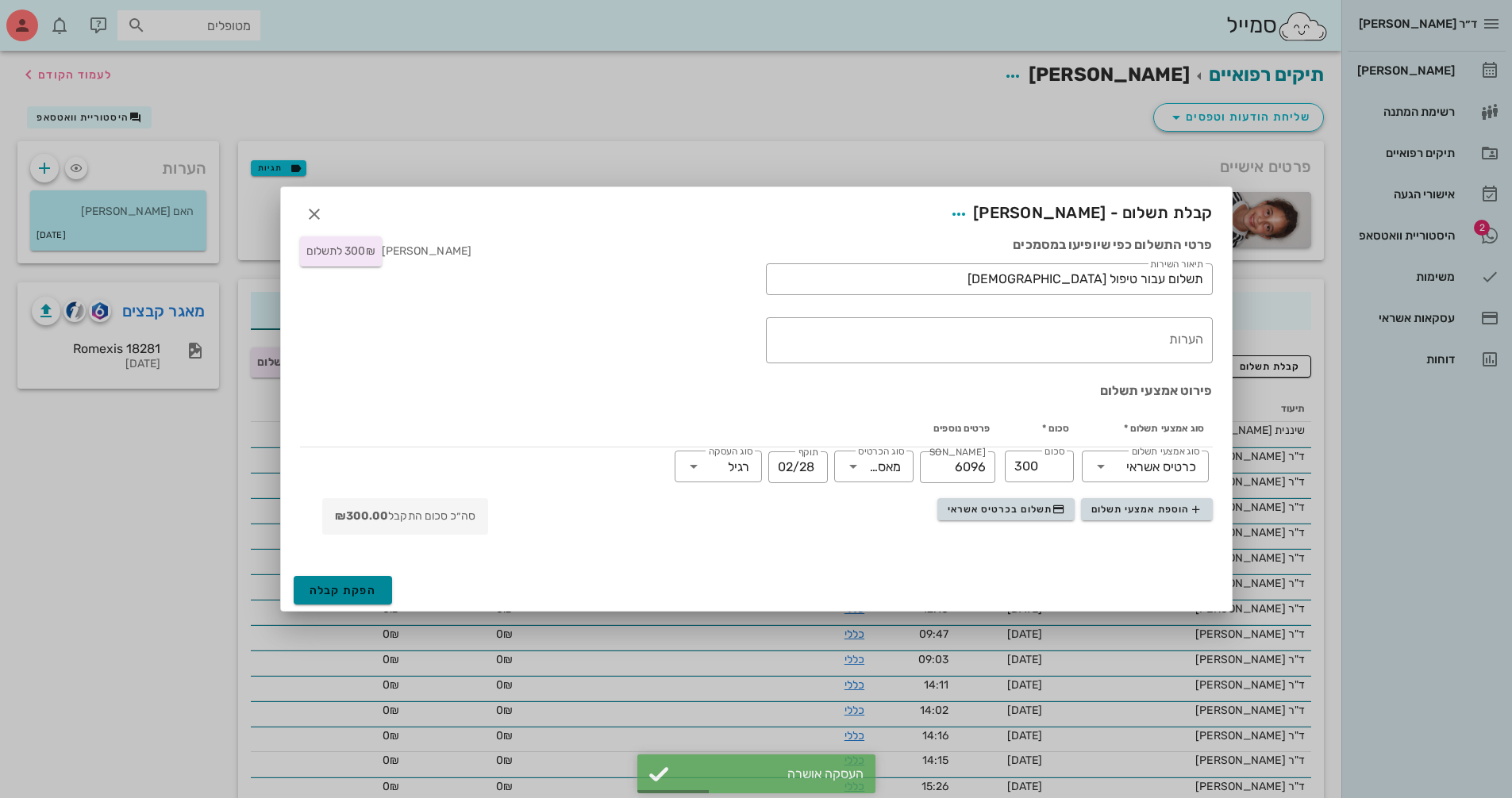
click at [341, 586] on span "הפקת קבלה" at bounding box center [342, 591] width 67 height 14
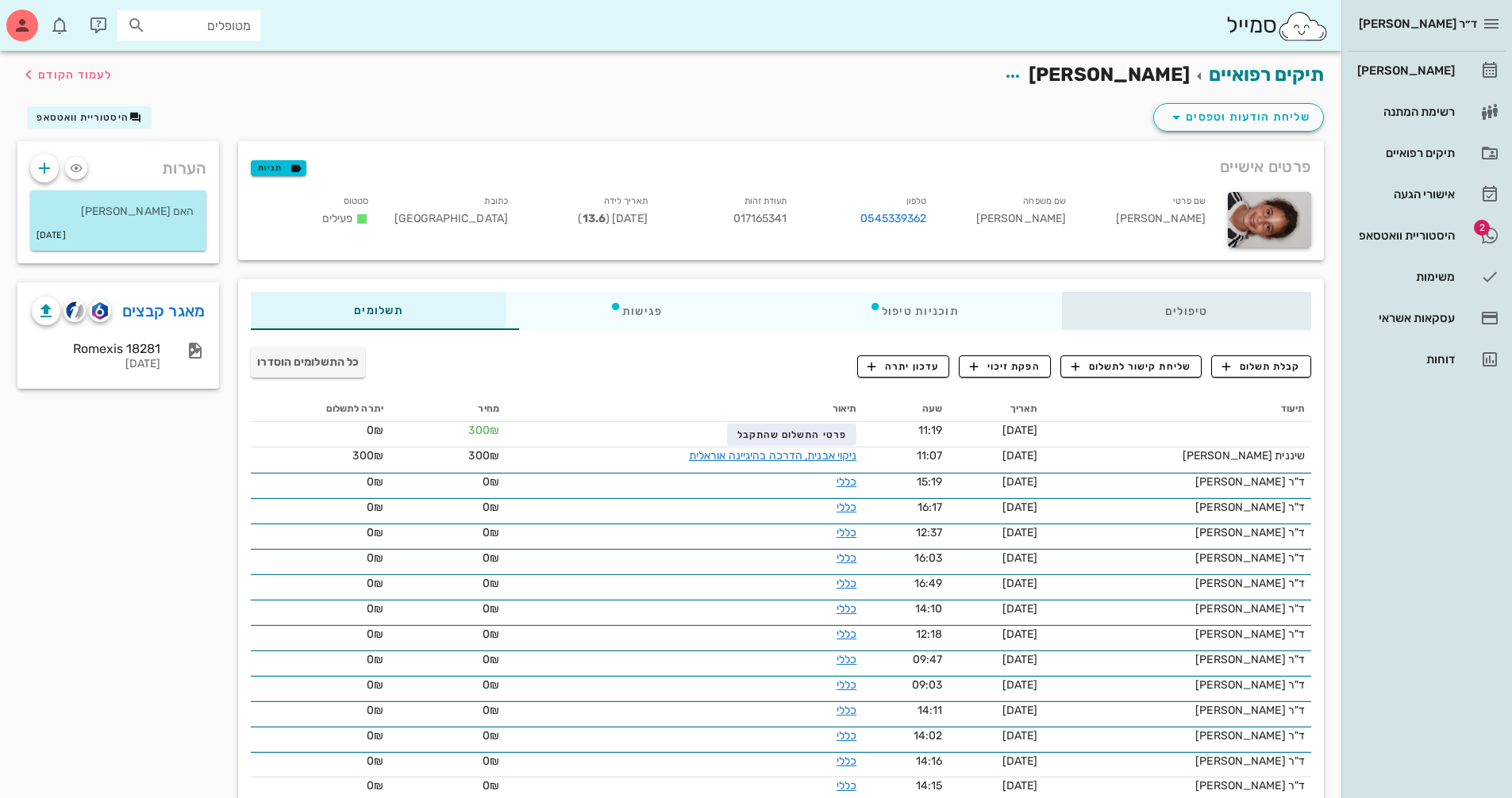
click at [1166, 308] on div "טיפולים" at bounding box center [1186, 311] width 249 height 38
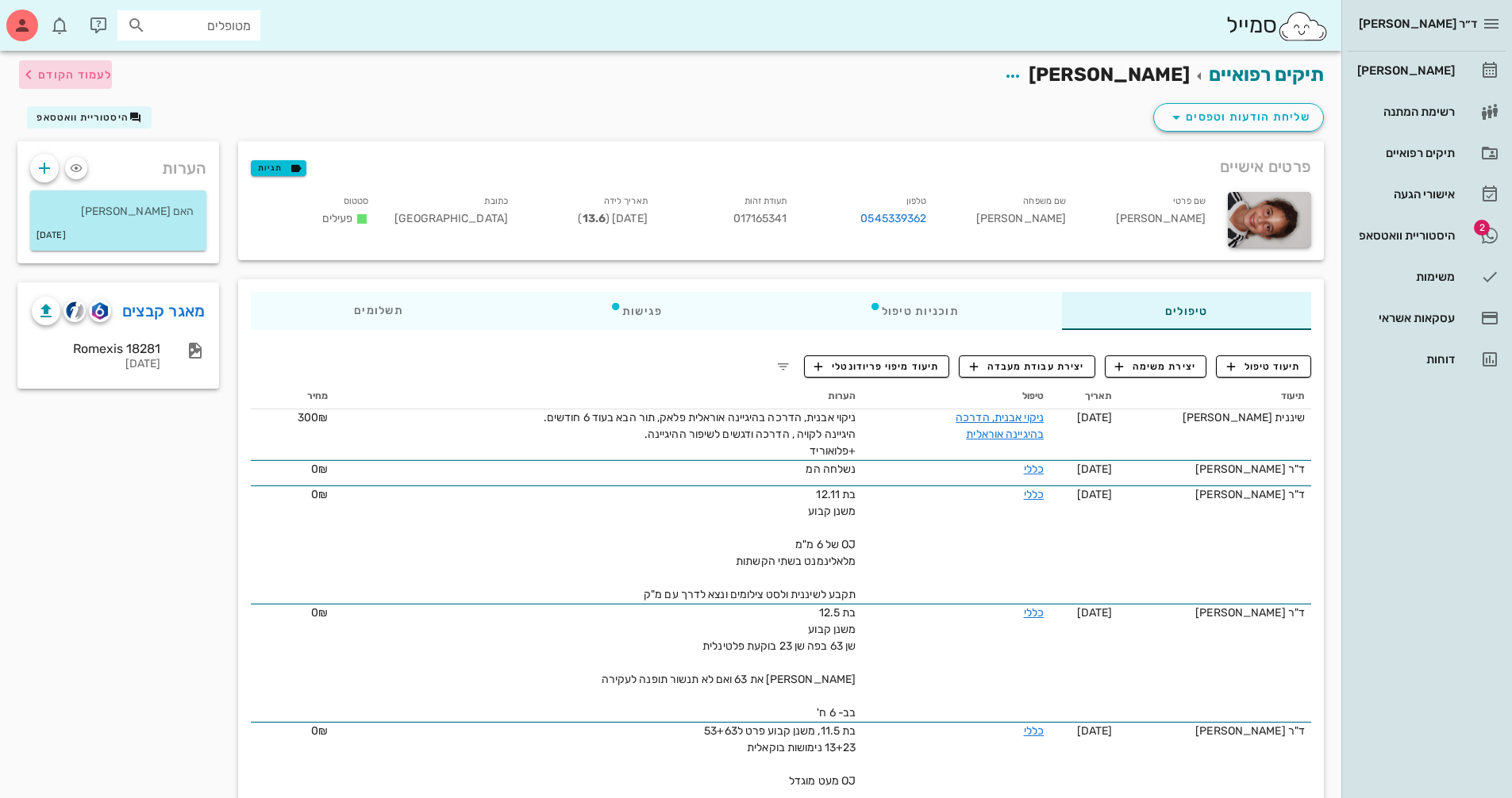
click at [43, 70] on span "לעמוד הקודם" at bounding box center [75, 75] width 74 height 14
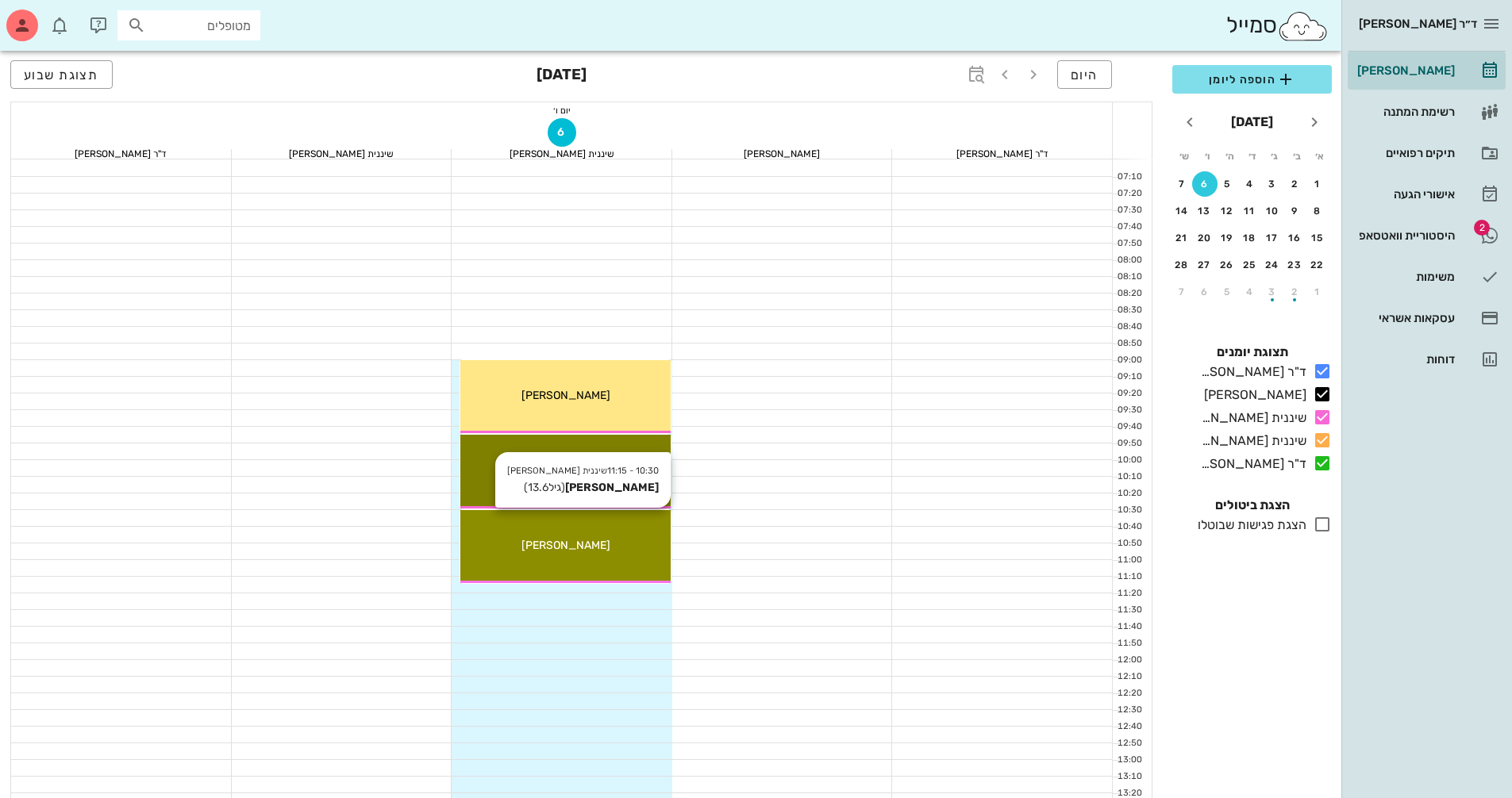
drag, startPoint x: 551, startPoint y: 548, endPoint x: 629, endPoint y: 559, distance: 78.8
click at [629, 559] on div "10:30 - 11:15 שיננית [PERSON_NAME] (גיל 13.6 ) [PERSON_NAME]" at bounding box center [566, 547] width 211 height 74
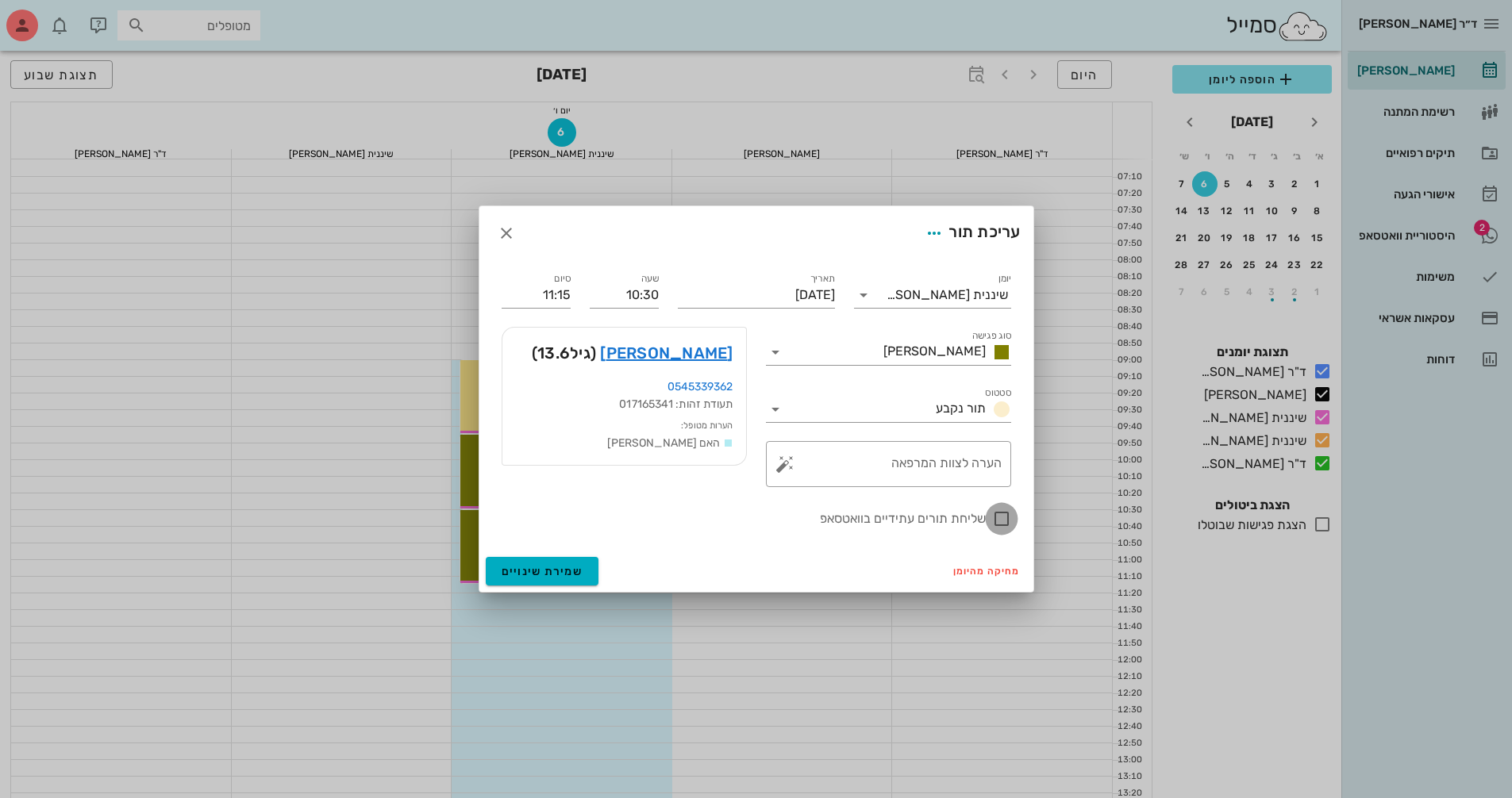
click at [1006, 525] on div at bounding box center [1001, 519] width 27 height 27
checkbox input "true"
click at [569, 574] on span "שמירת שינויים" at bounding box center [543, 571] width 82 height 14
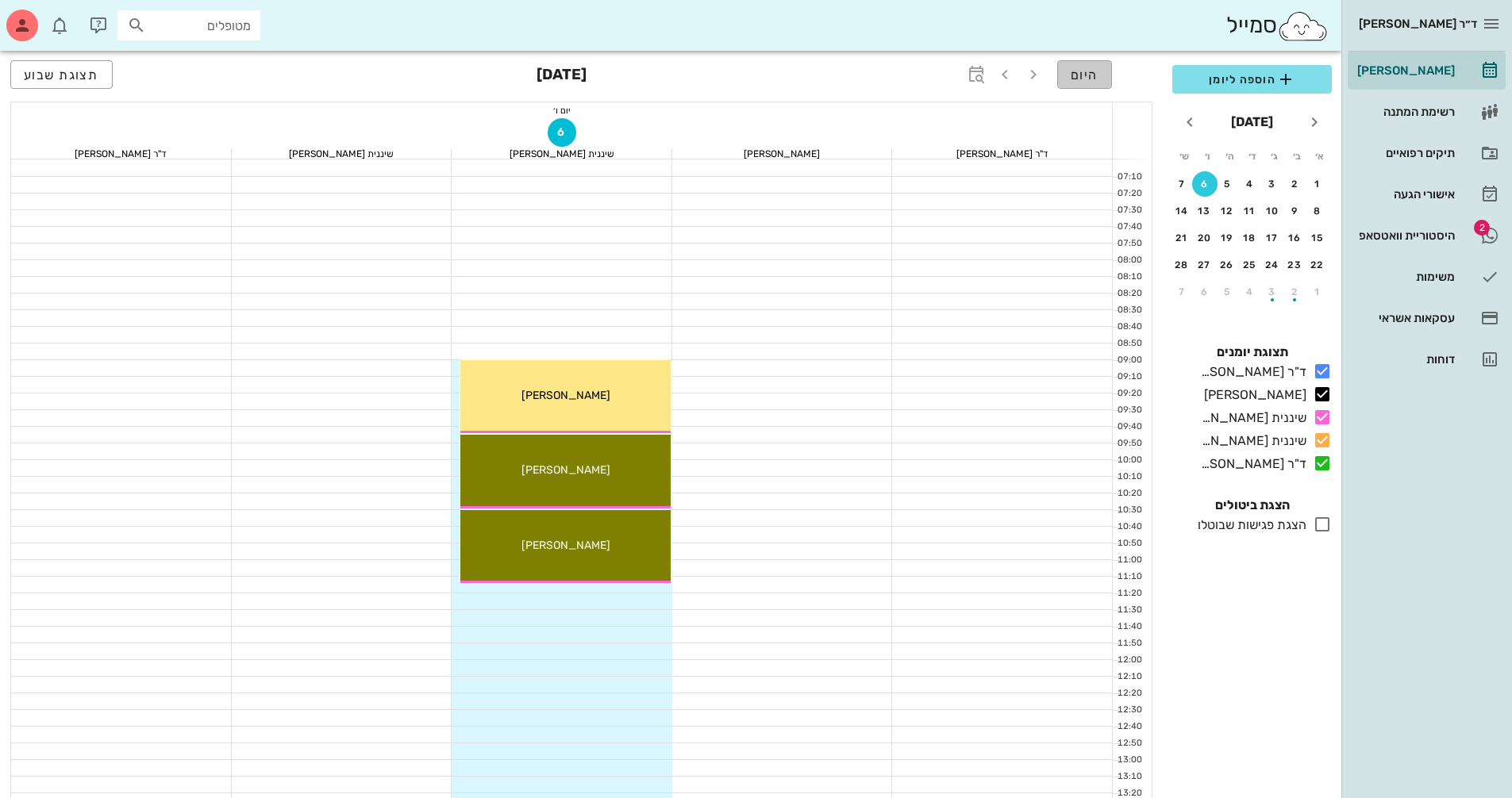
click at [1082, 71] on span "היום" at bounding box center [1084, 75] width 28 height 15
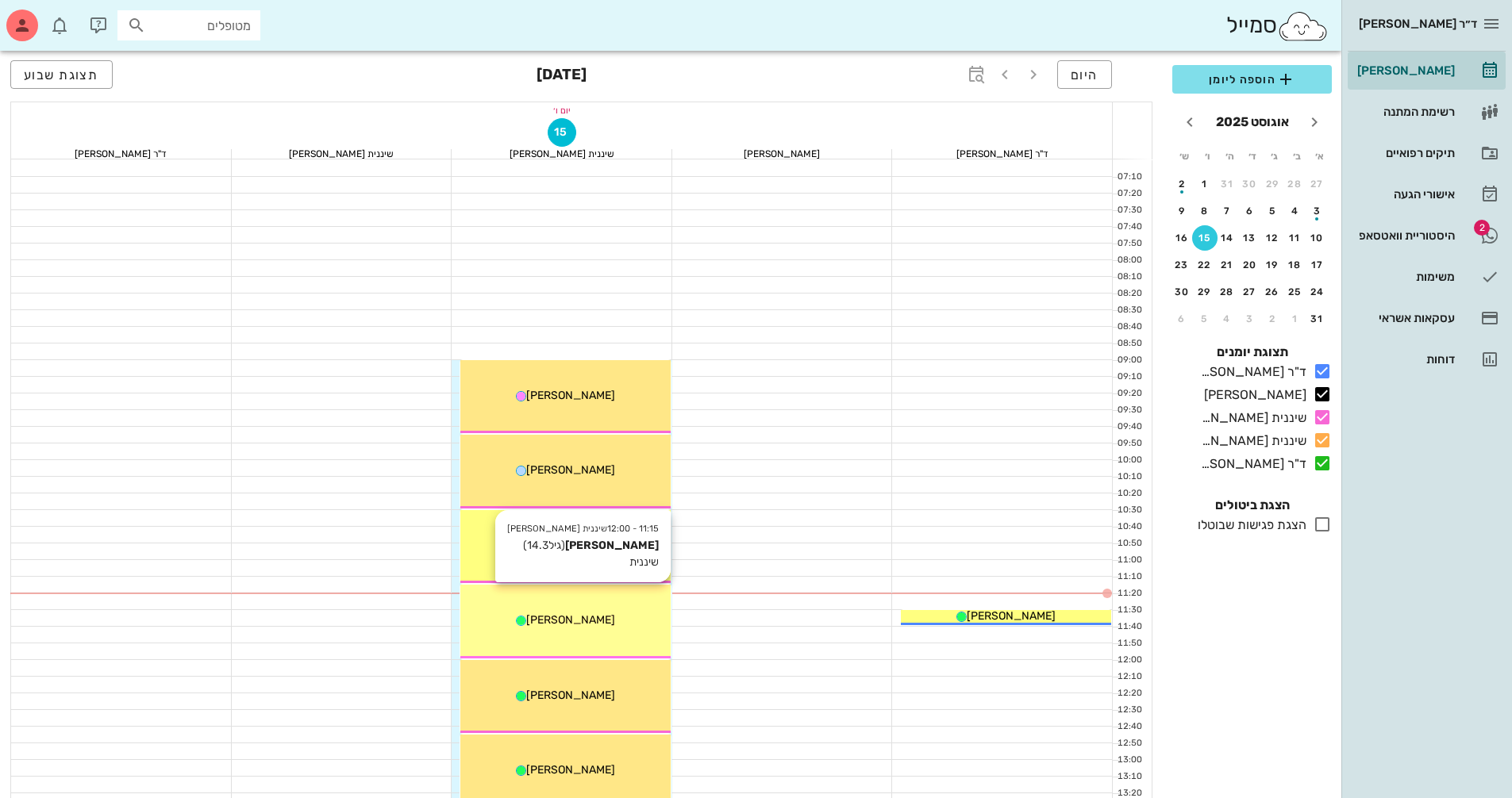
click at [610, 632] on div "11:15 - 12:00 שיננית [PERSON_NAME] (גיל 14.3 ) שיננית [PERSON_NAME]" at bounding box center [566, 621] width 211 height 74
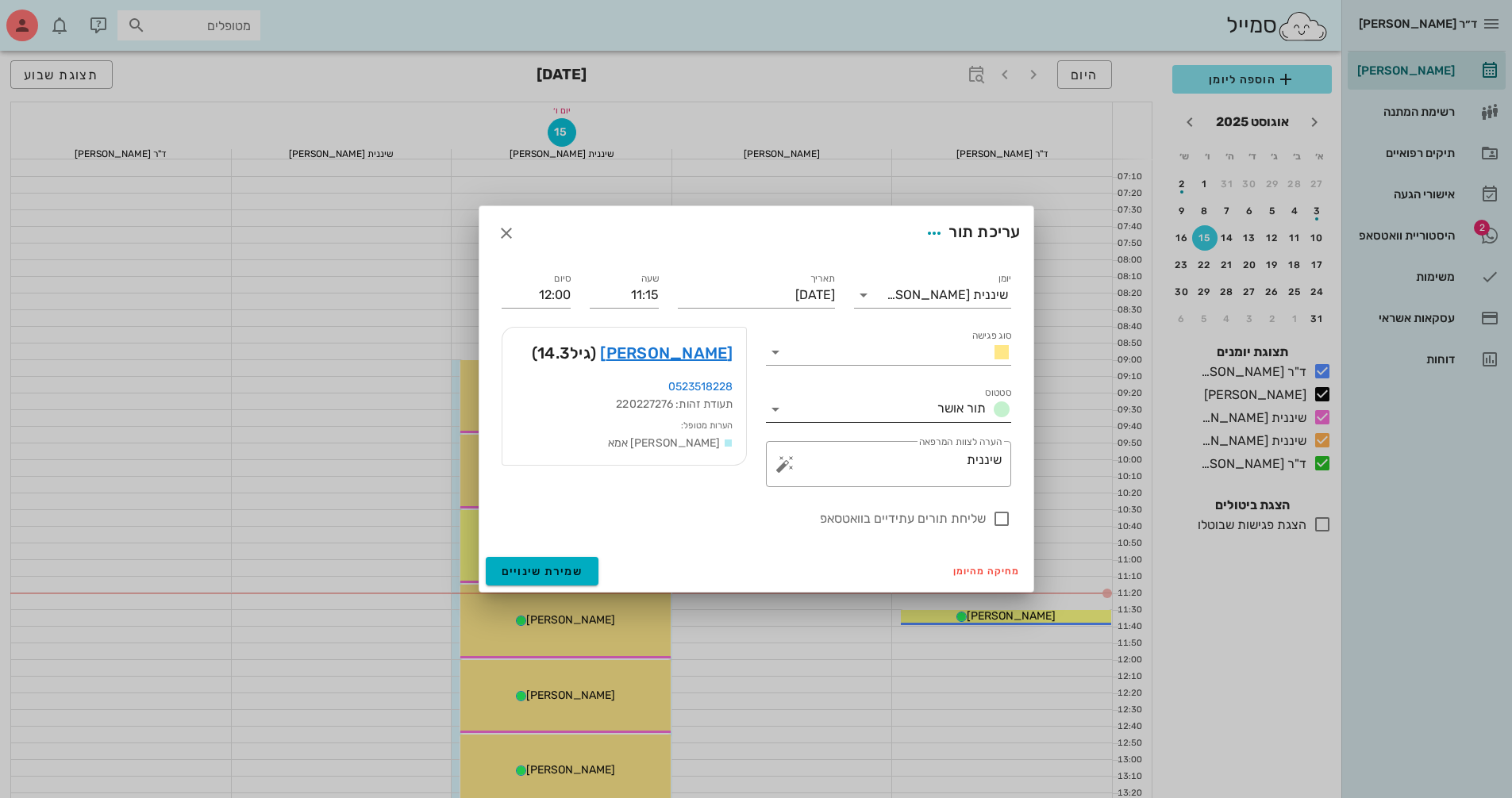
click at [776, 408] on icon at bounding box center [776, 409] width 19 height 19
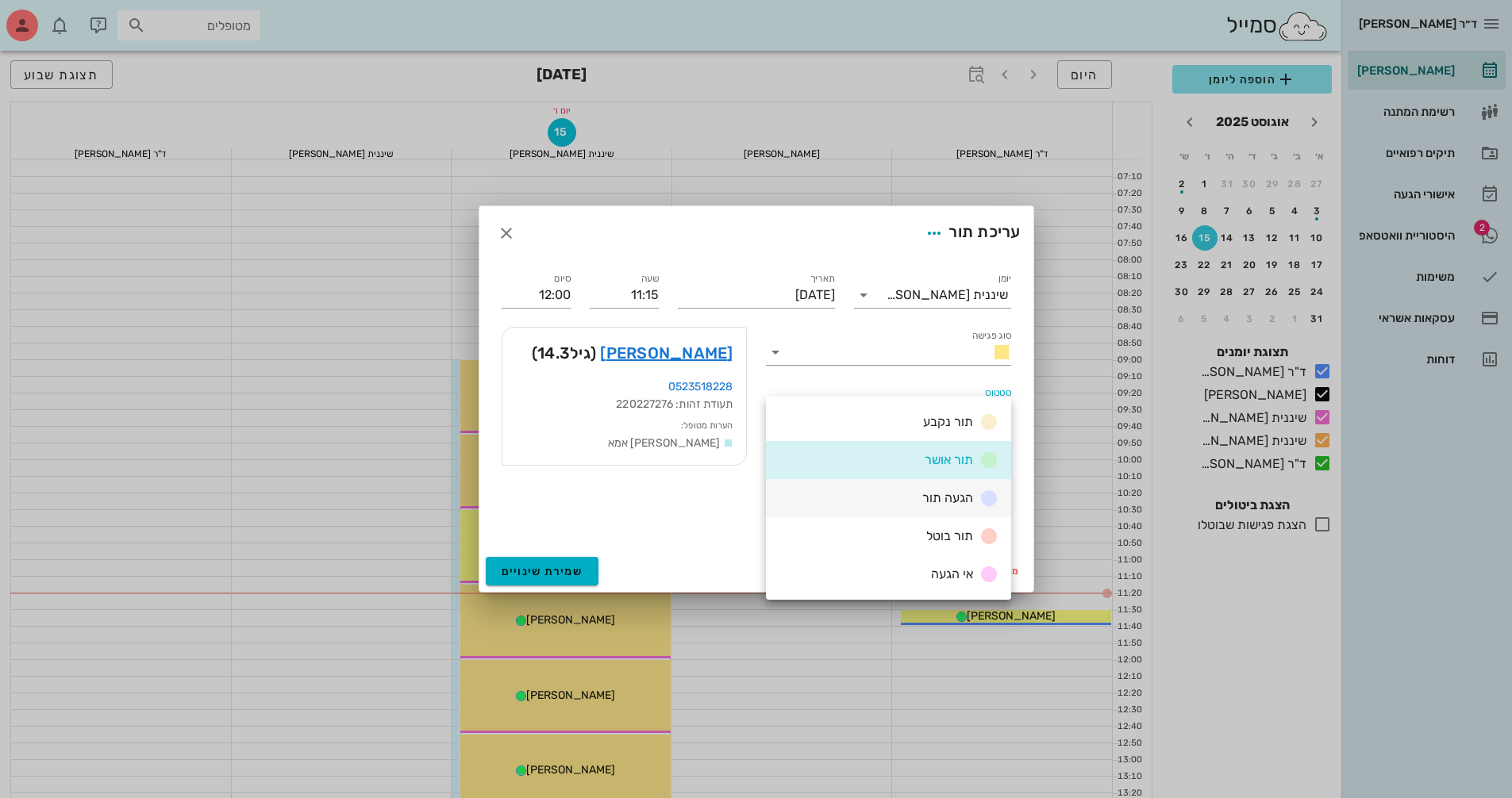
click at [944, 502] on span "הגעה תור" at bounding box center [948, 497] width 51 height 15
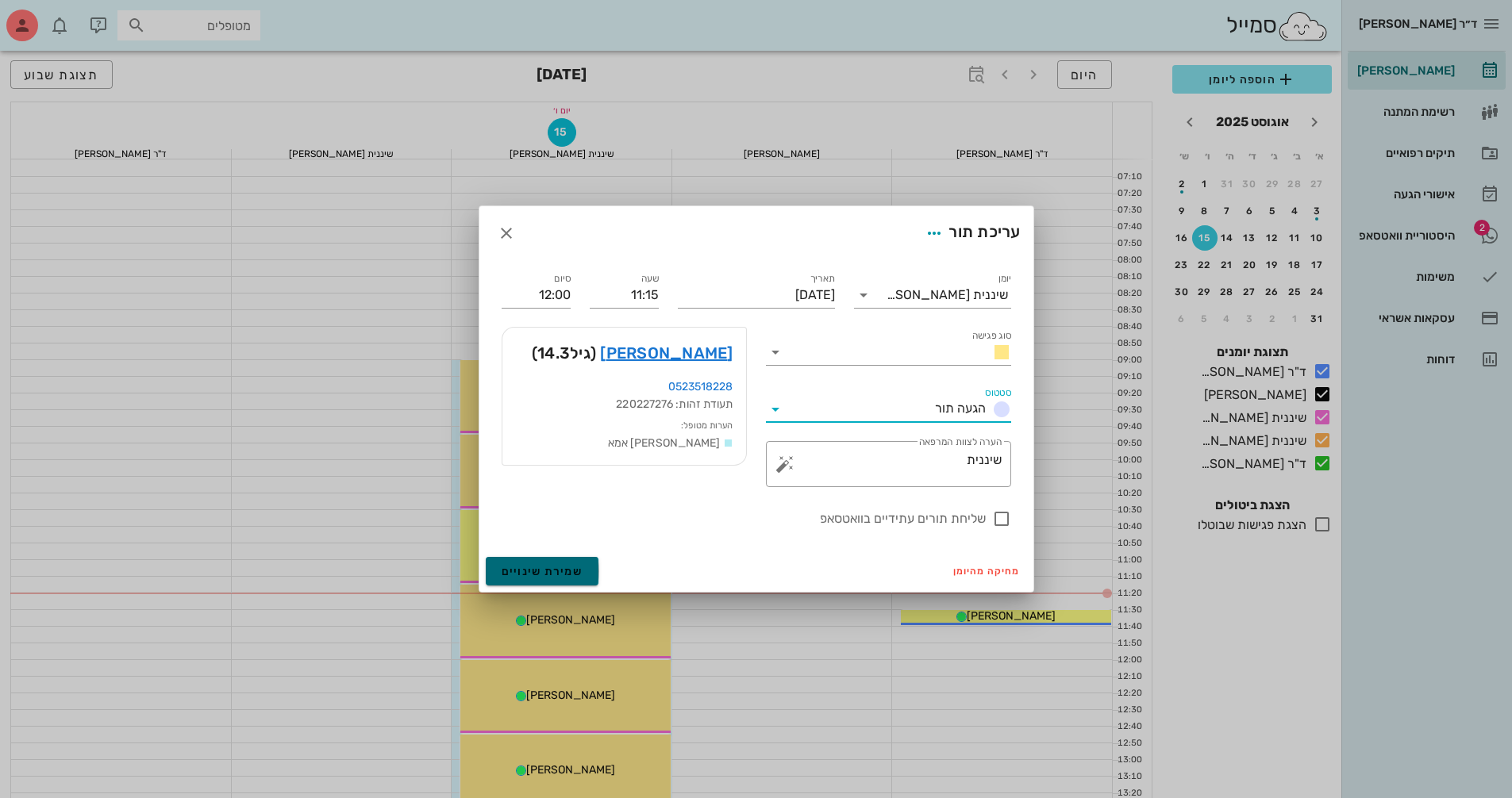
click at [557, 562] on button "שמירת שינויים" at bounding box center [543, 571] width 114 height 29
